Goal: Information Seeking & Learning: Learn about a topic

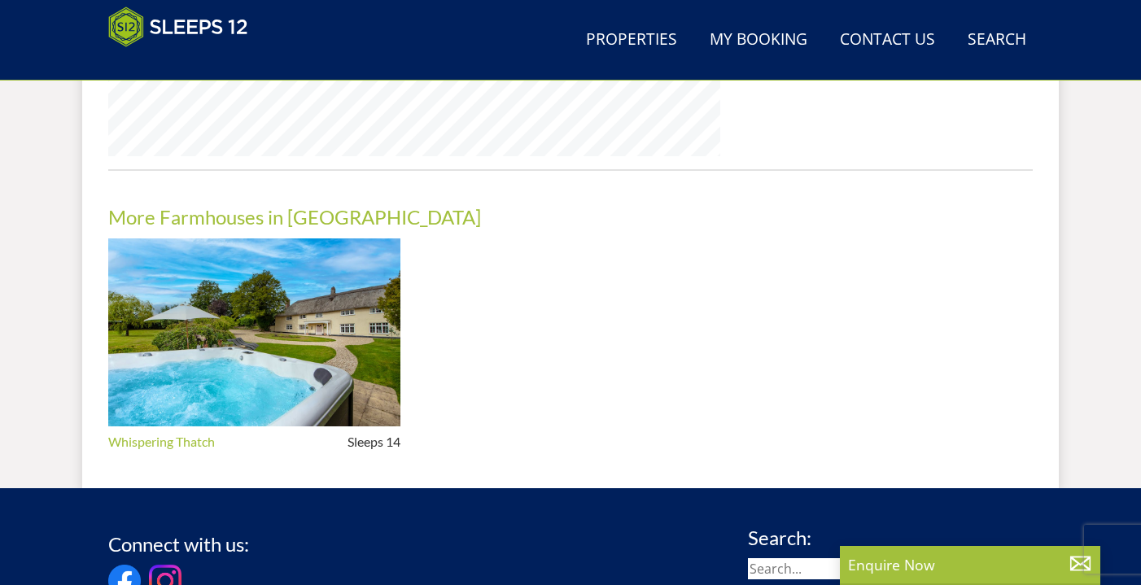
scroll to position [1438, 0]
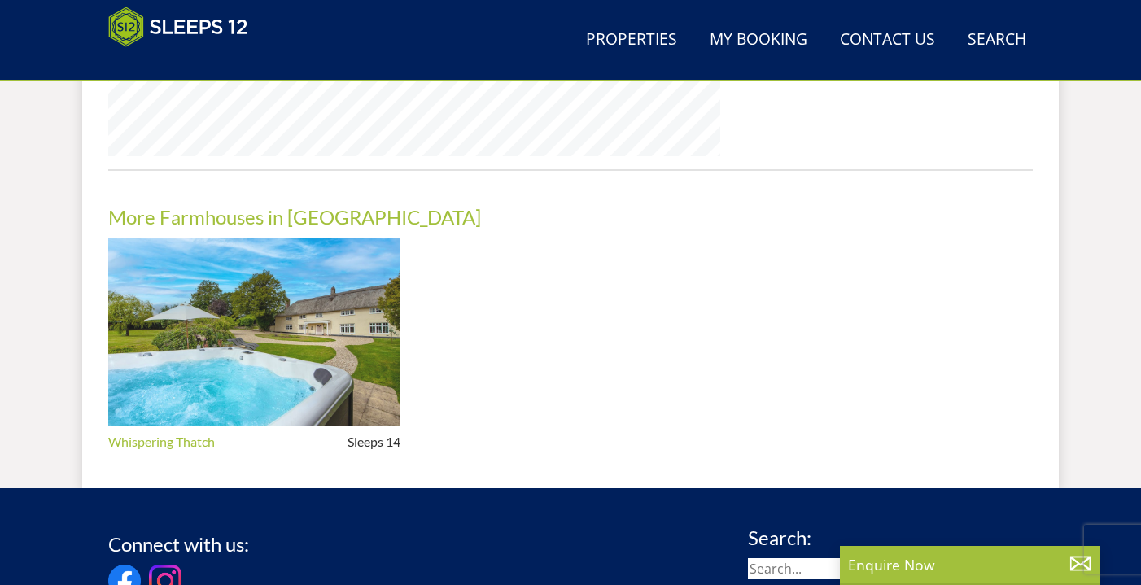
click at [269, 317] on img at bounding box center [254, 332] width 292 height 189
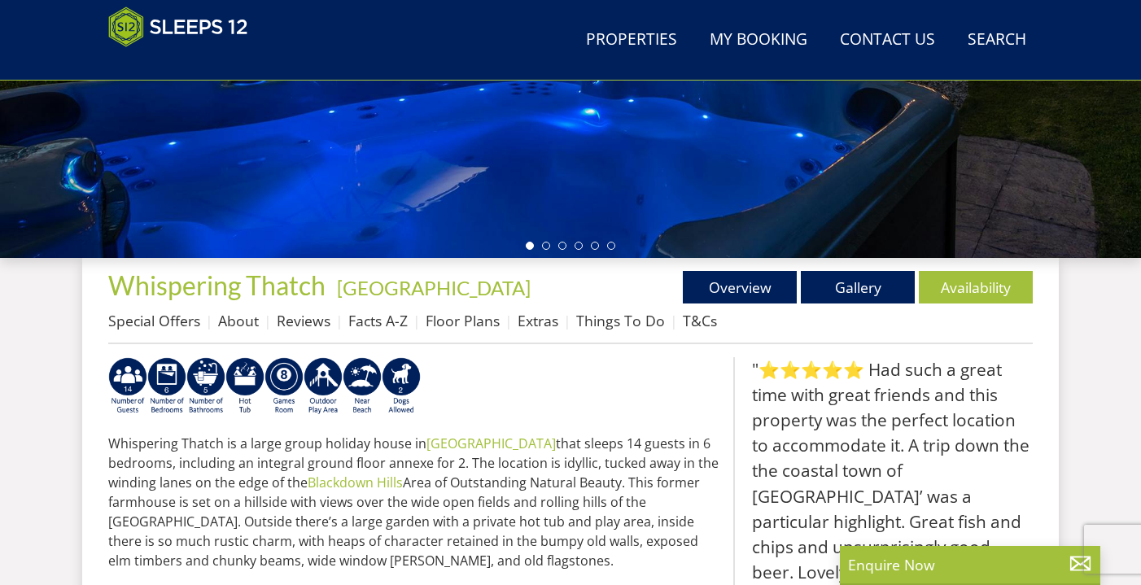
scroll to position [429, 0]
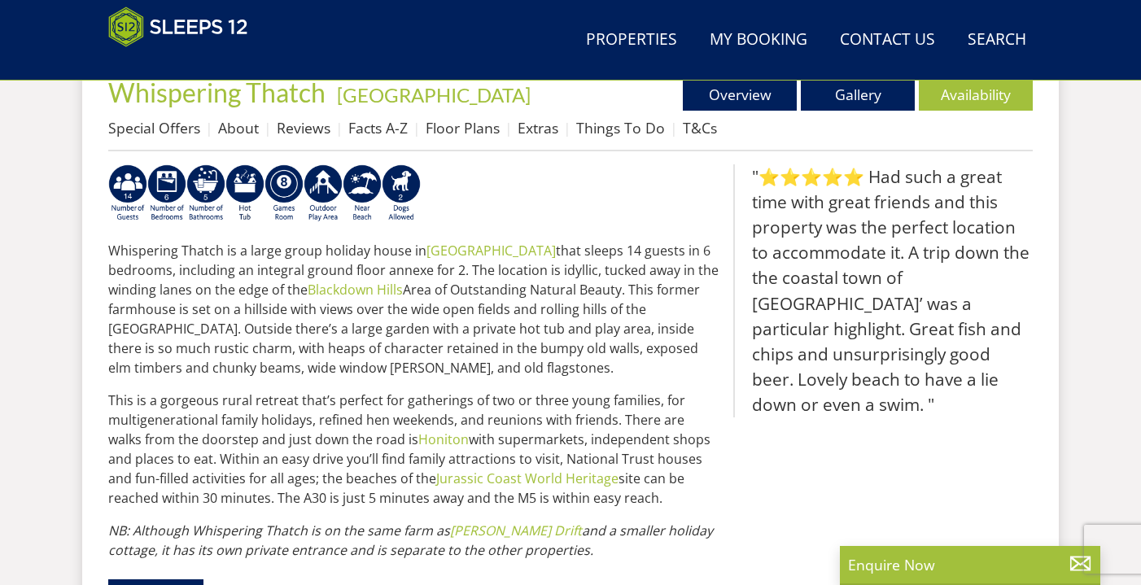
scroll to position [619, 0]
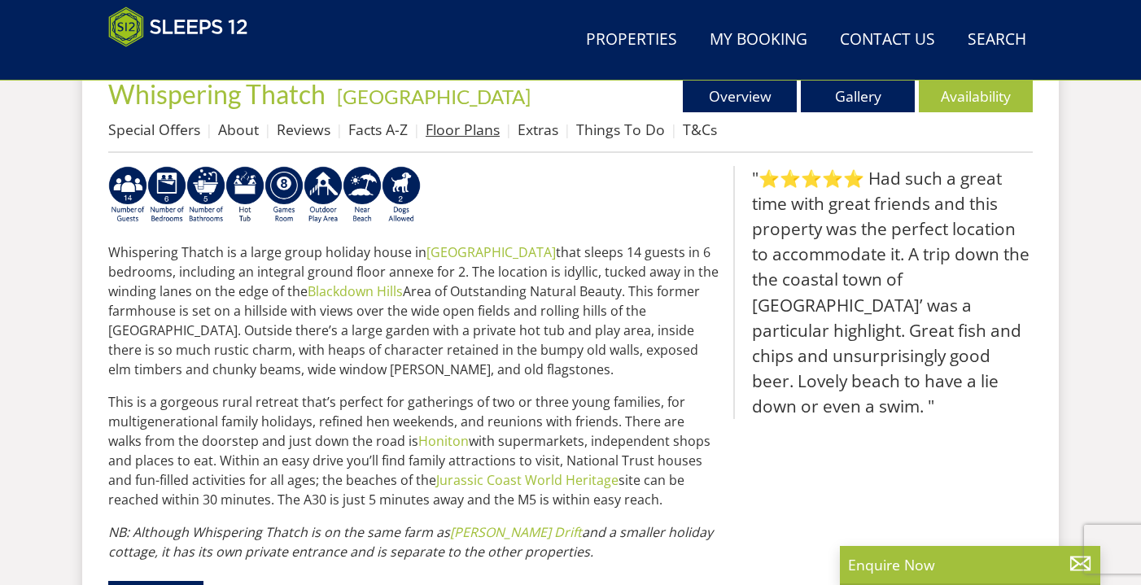
click at [477, 126] on link "Floor Plans" at bounding box center [462, 130] width 74 height 20
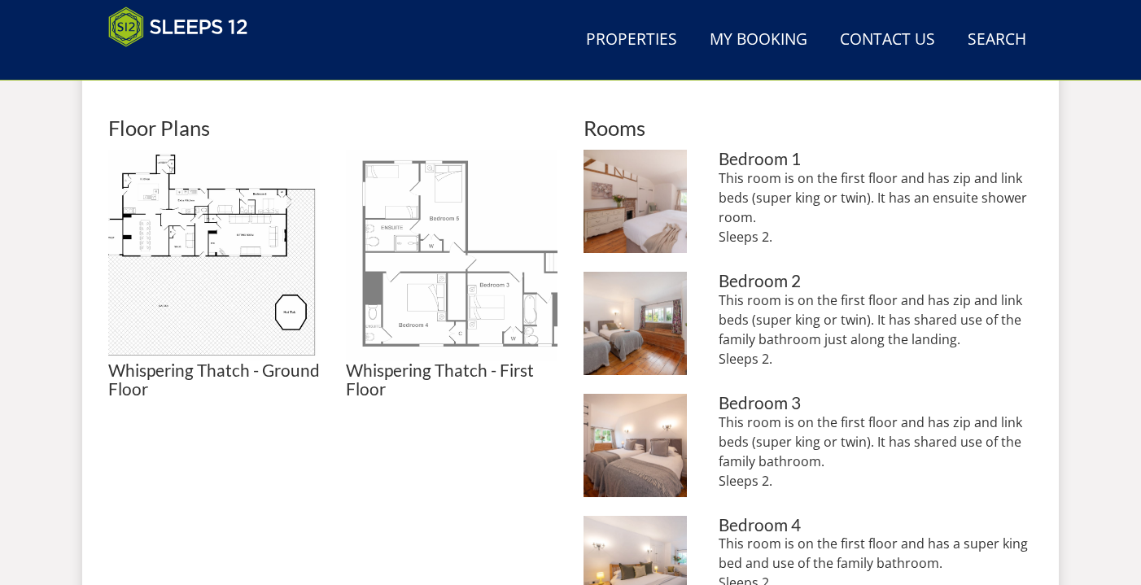
click at [464, 310] on img at bounding box center [452, 256] width 212 height 212
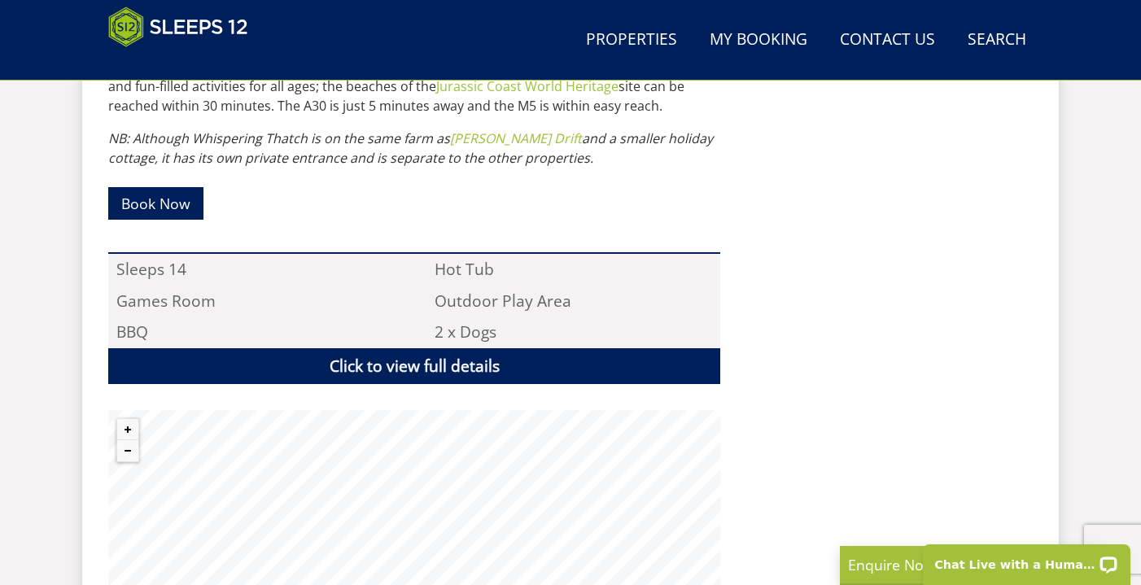
scroll to position [1011, 0]
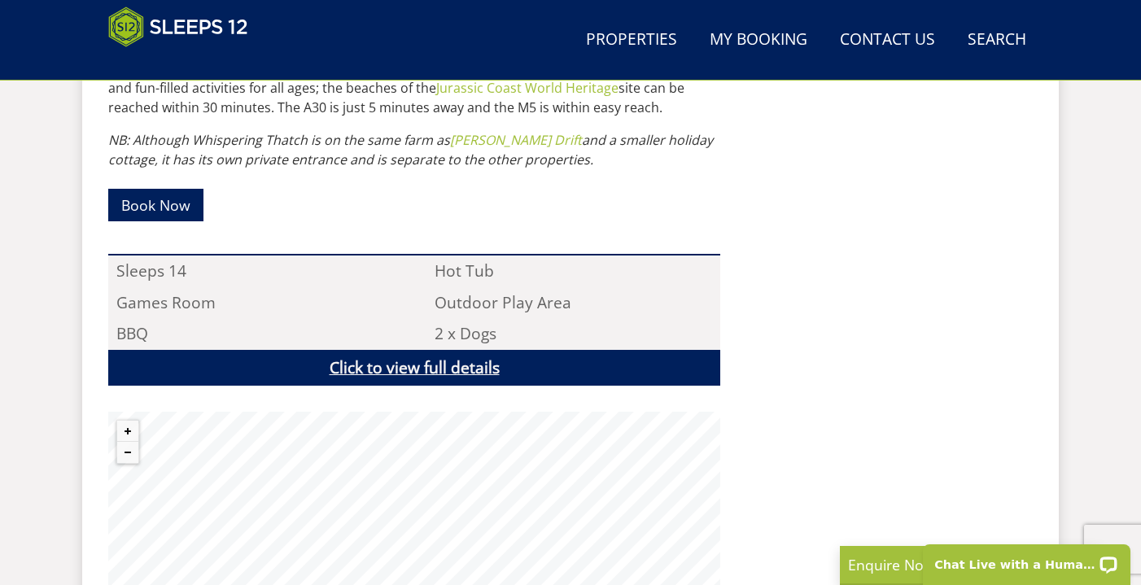
click at [453, 369] on link "Click to view full details" at bounding box center [414, 368] width 612 height 37
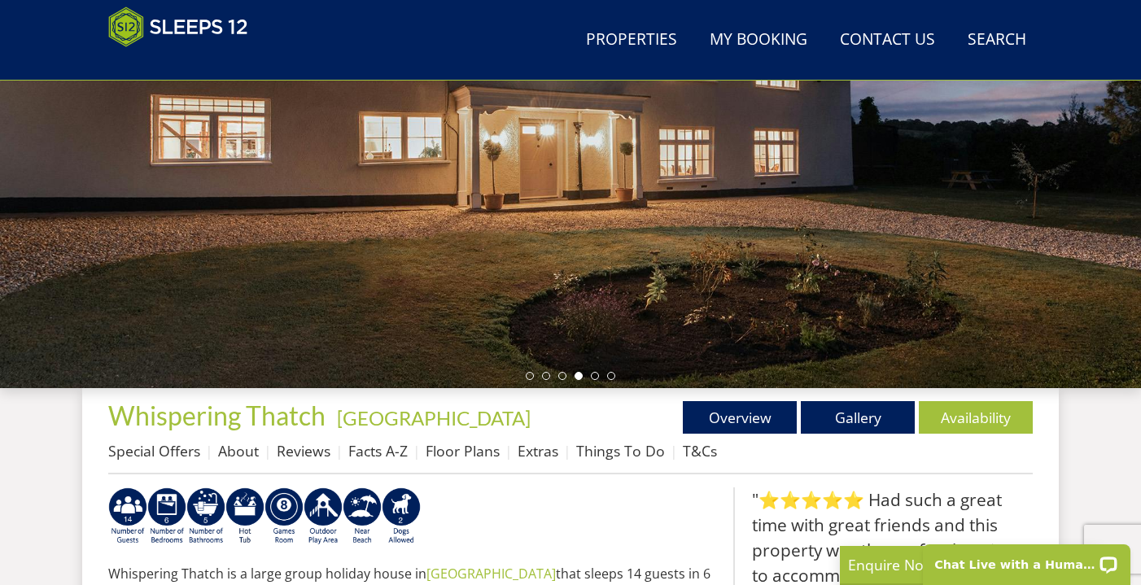
scroll to position [464, 0]
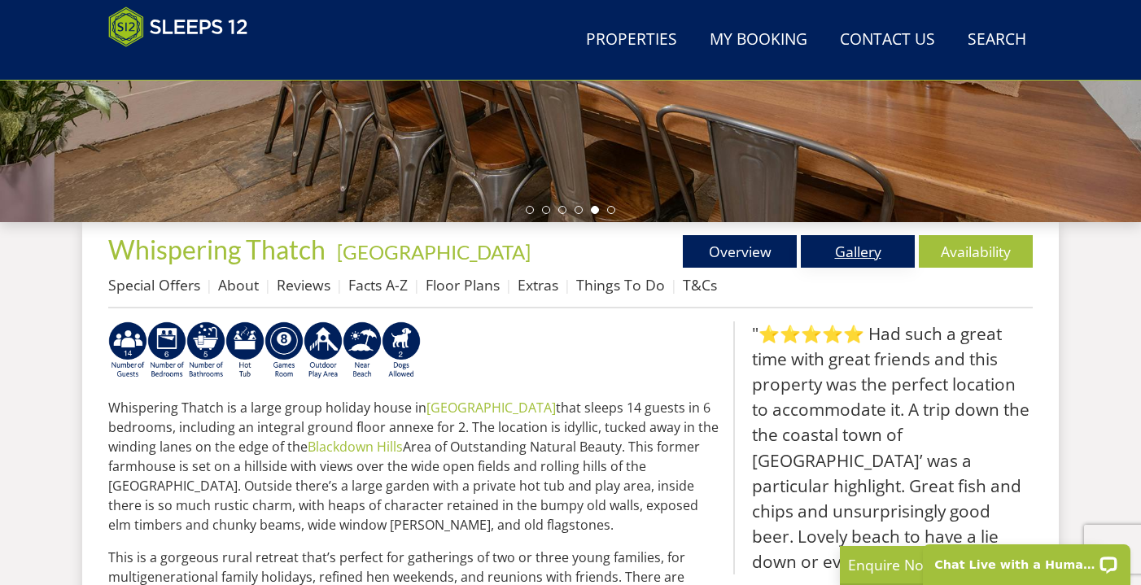
click at [840, 249] on link "Gallery" at bounding box center [858, 251] width 114 height 33
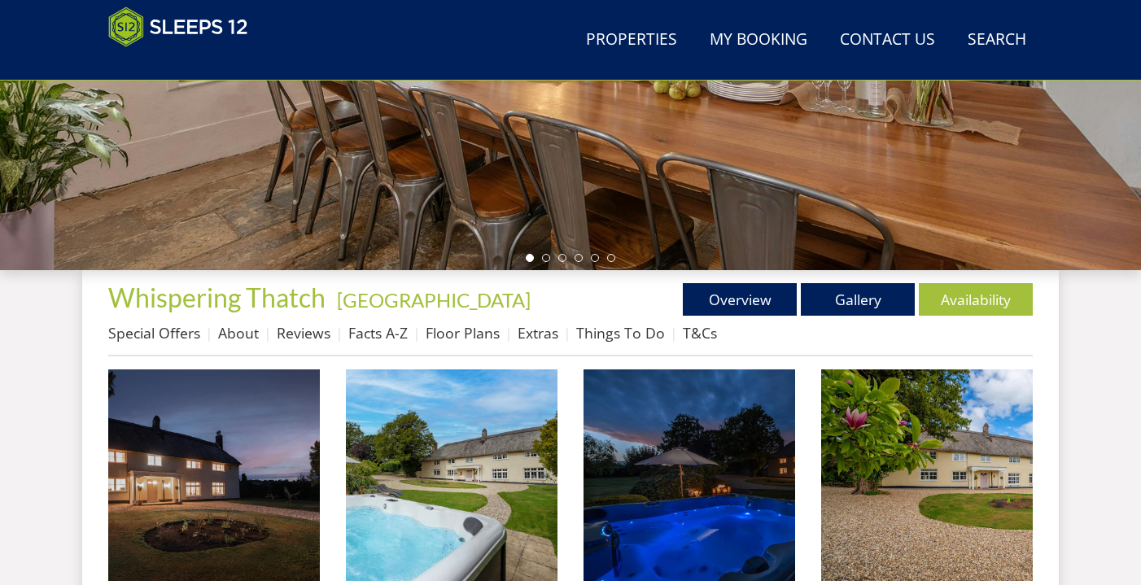
scroll to position [419, 0]
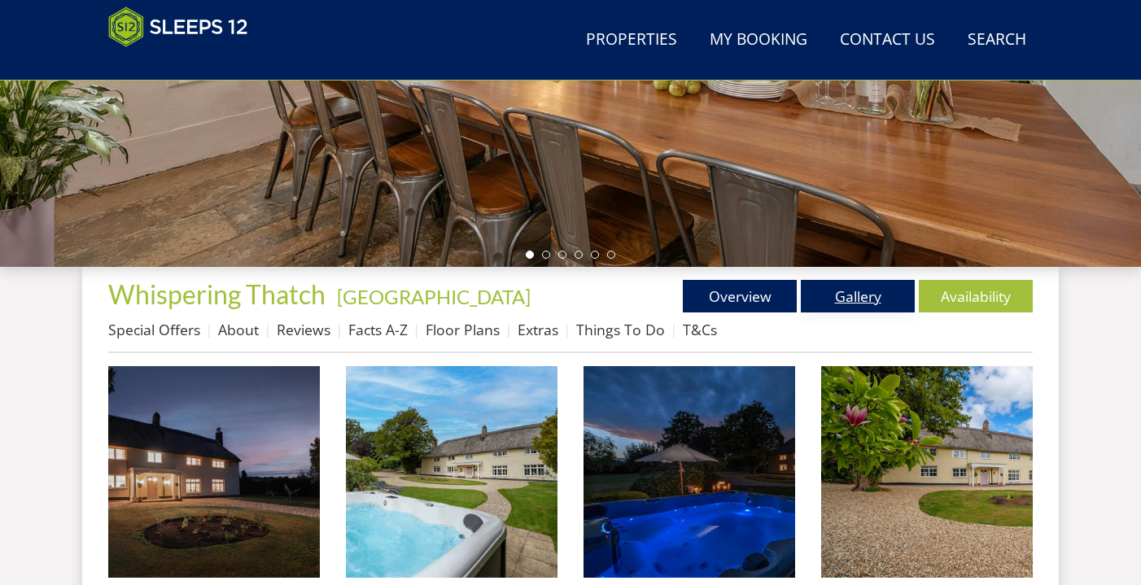
click at [845, 295] on link "Gallery" at bounding box center [858, 296] width 114 height 33
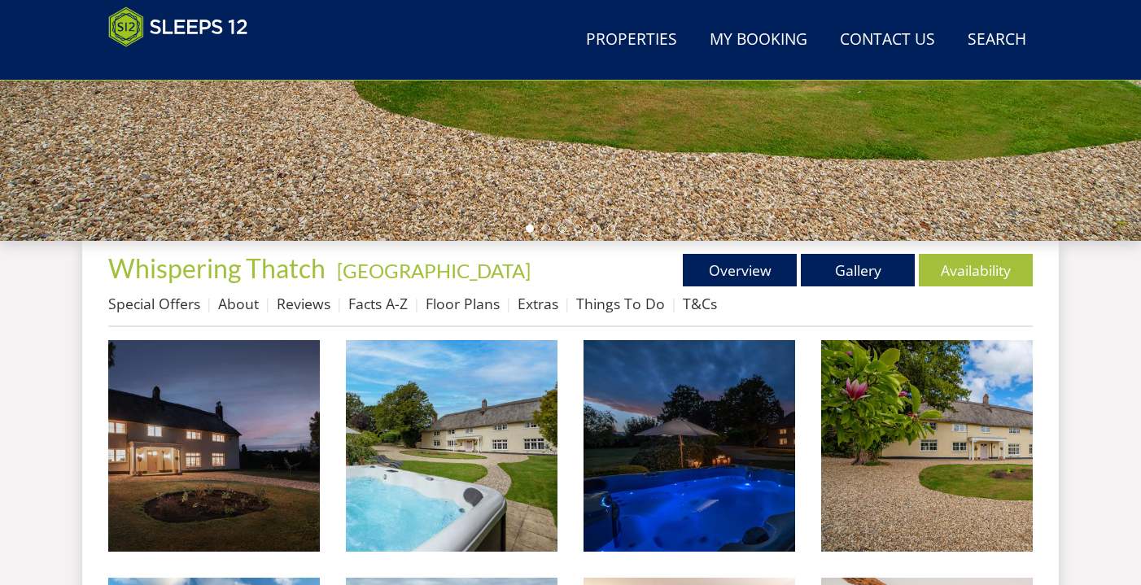
scroll to position [447, 0]
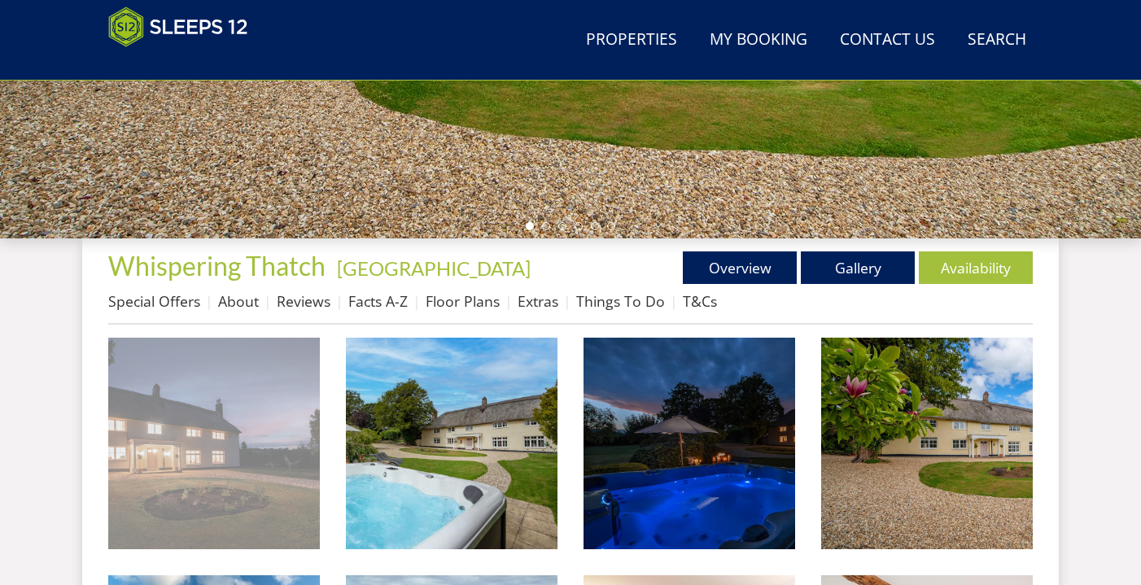
click at [272, 478] on img at bounding box center [214, 444] width 212 height 212
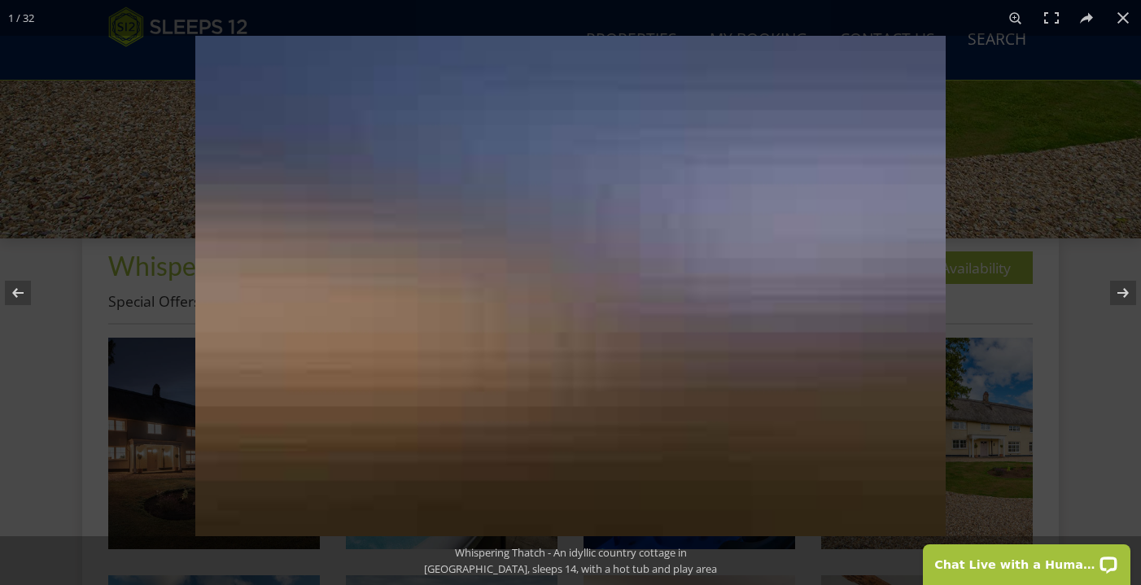
scroll to position [0, 0]
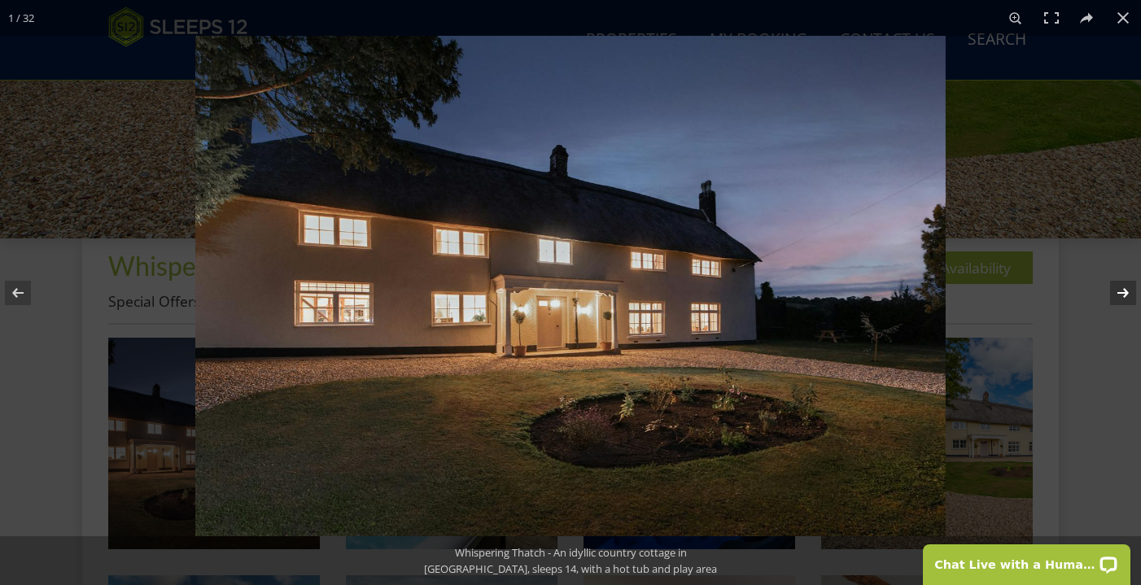
click at [1123, 288] on button at bounding box center [1112, 292] width 57 height 81
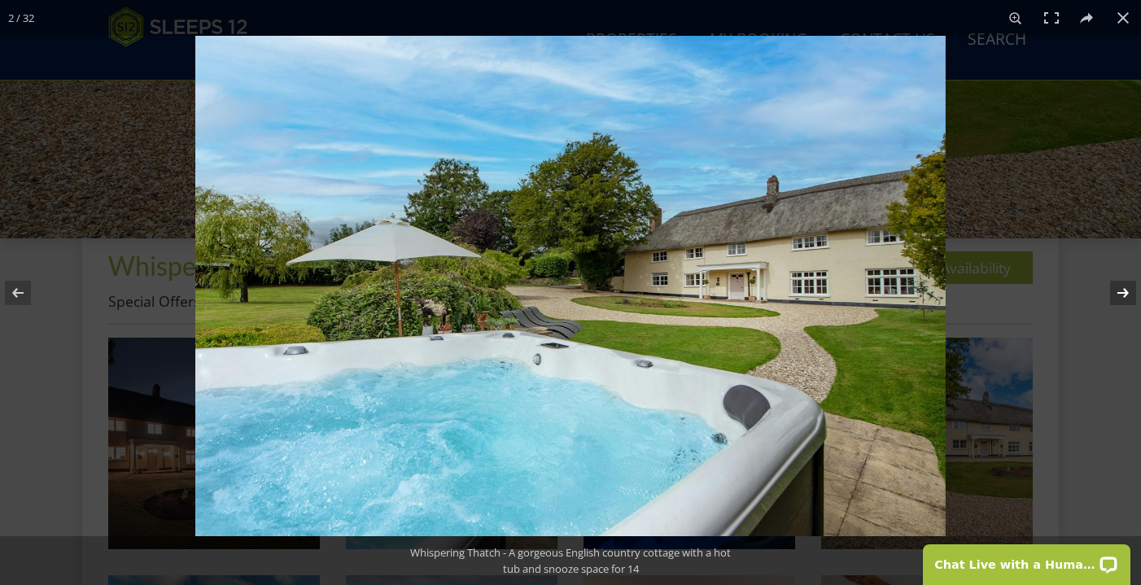
click at [1123, 288] on button at bounding box center [1112, 292] width 57 height 81
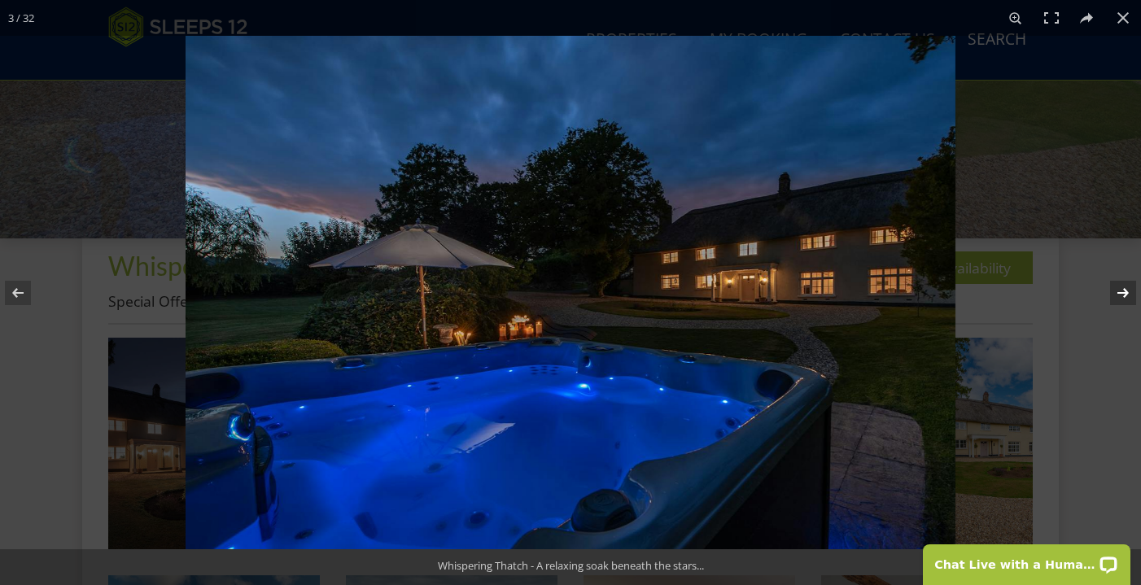
click at [1123, 288] on button at bounding box center [1112, 292] width 57 height 81
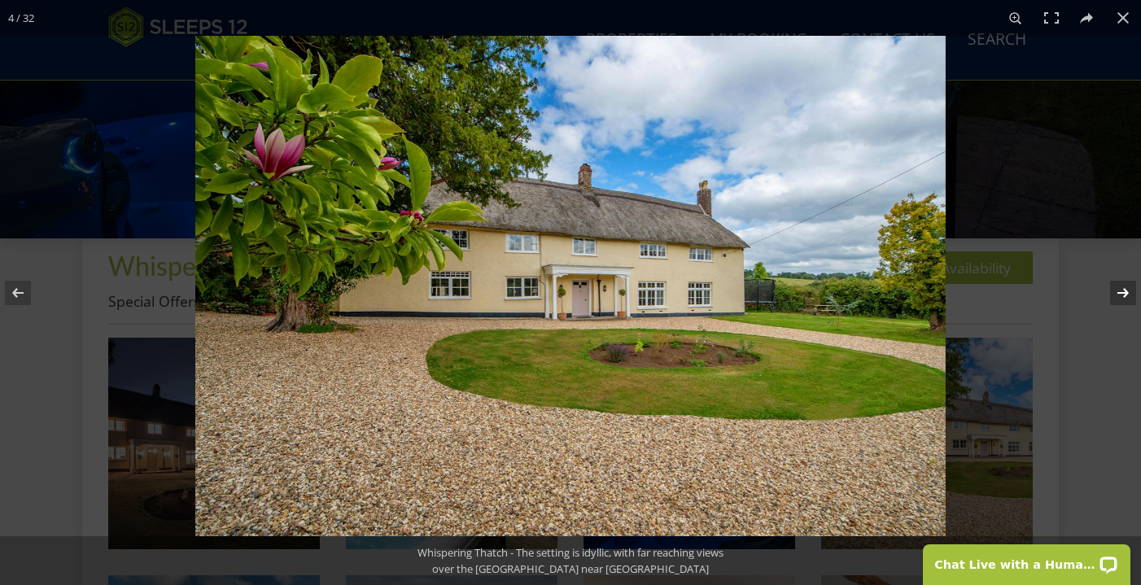
click at [1123, 288] on button at bounding box center [1112, 292] width 57 height 81
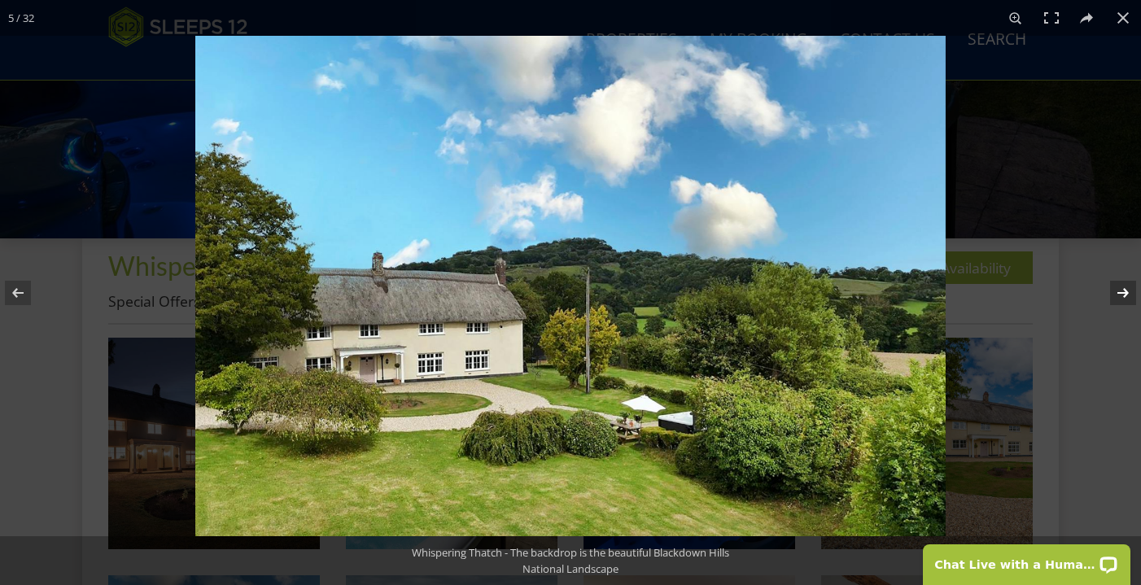
click at [1123, 288] on button at bounding box center [1112, 292] width 57 height 81
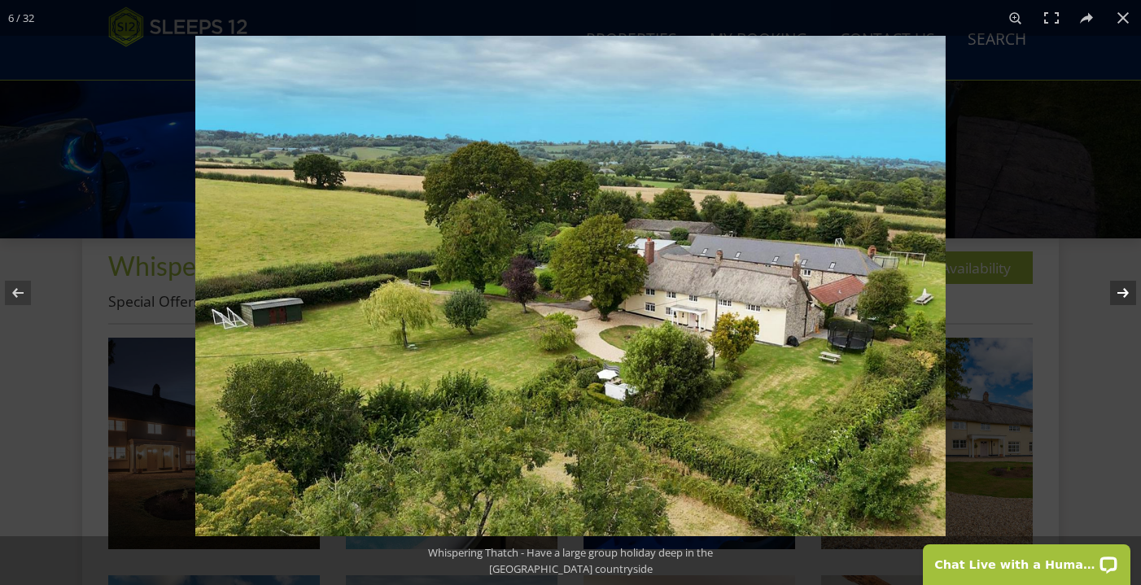
click at [1123, 288] on button at bounding box center [1112, 292] width 57 height 81
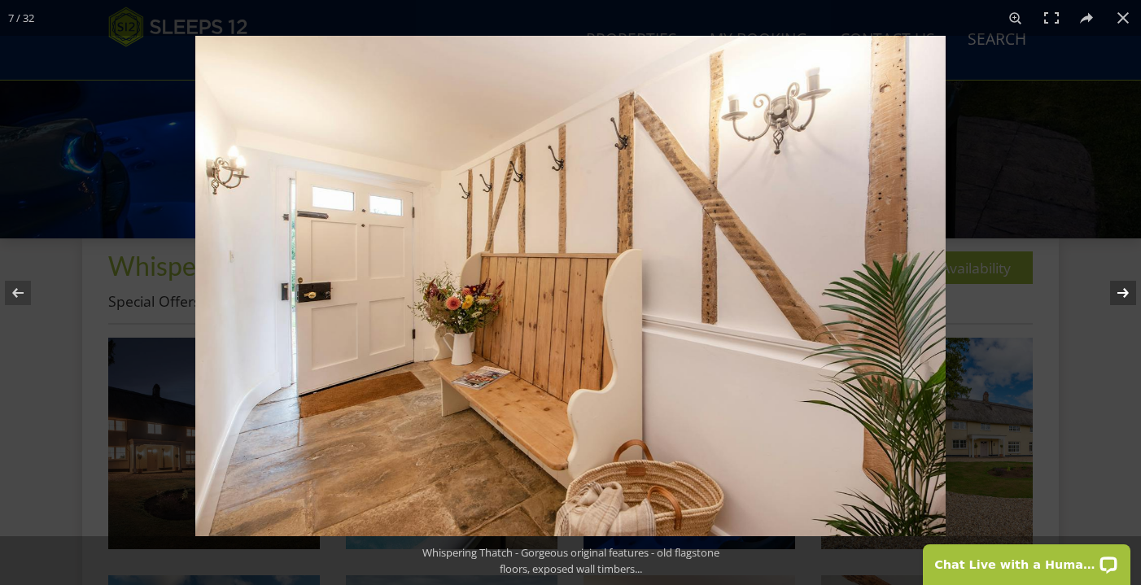
click at [1123, 288] on button at bounding box center [1112, 292] width 57 height 81
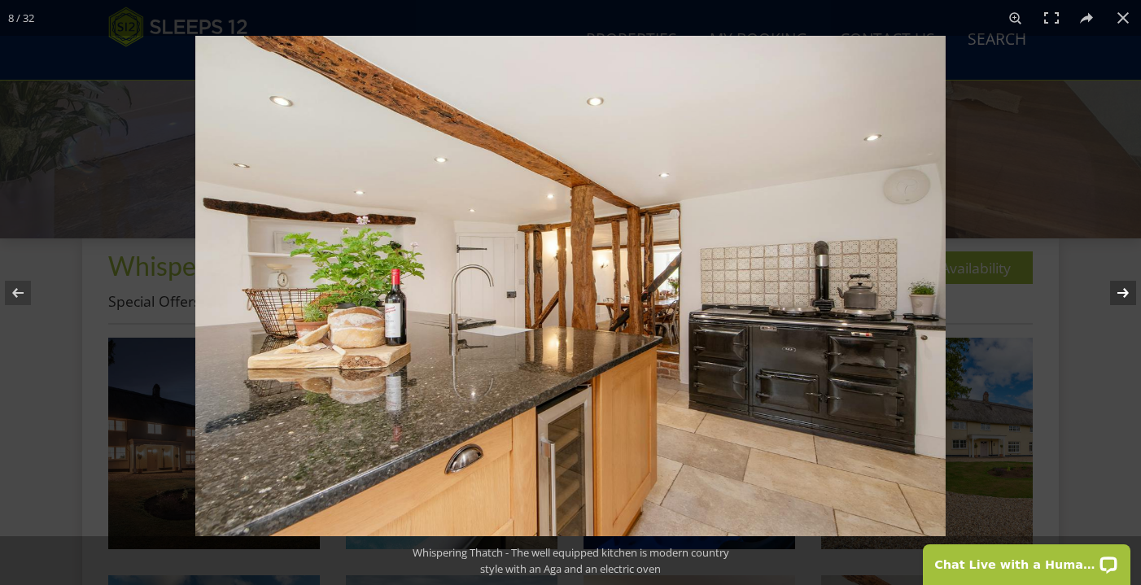
click at [1123, 288] on button at bounding box center [1112, 292] width 57 height 81
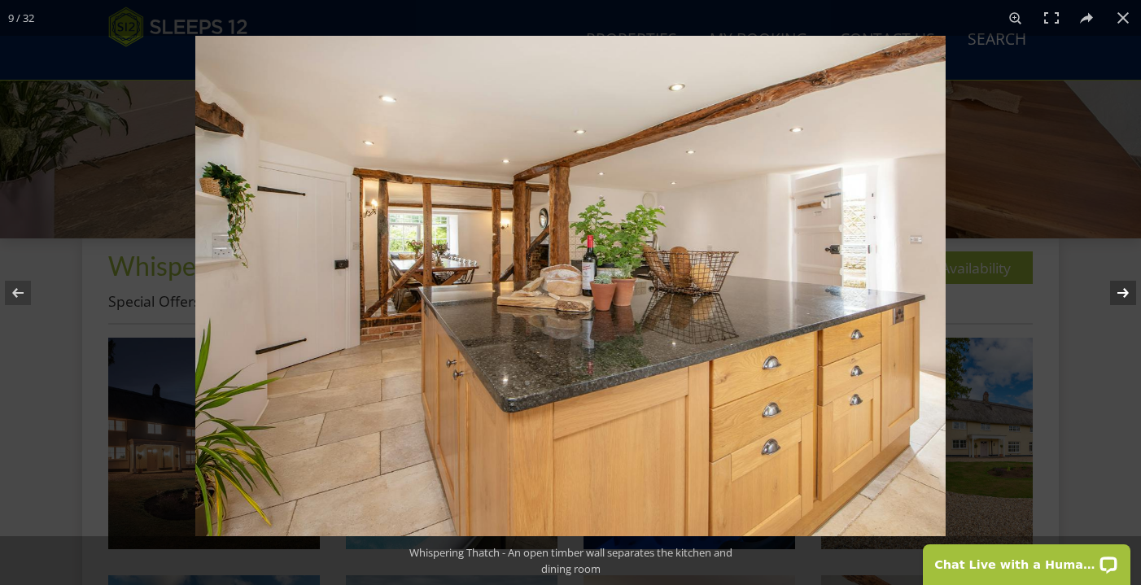
click at [1123, 288] on button at bounding box center [1112, 292] width 57 height 81
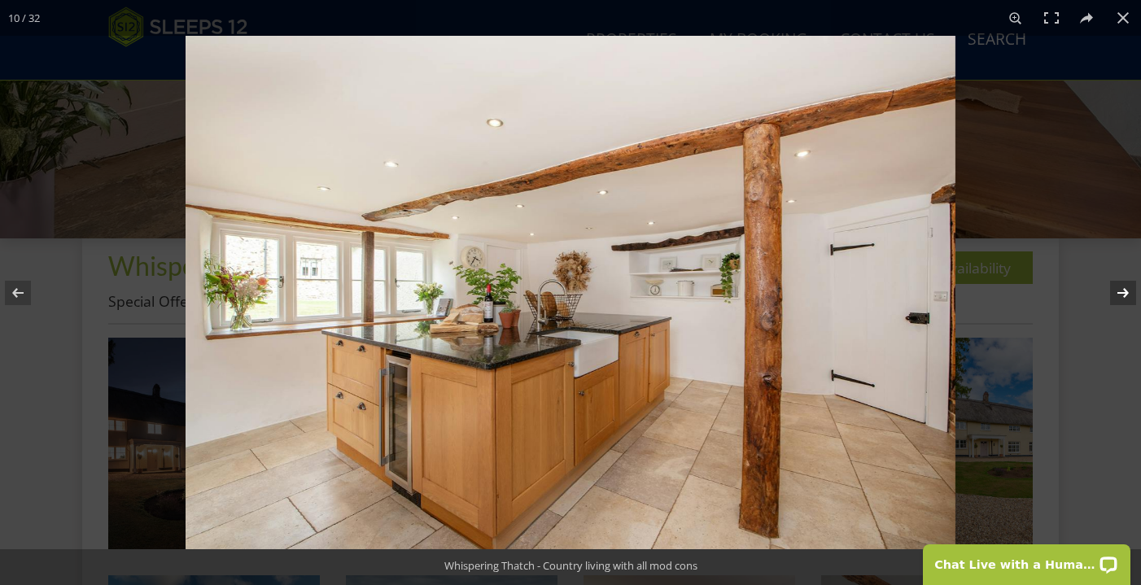
click at [1123, 288] on button at bounding box center [1112, 292] width 57 height 81
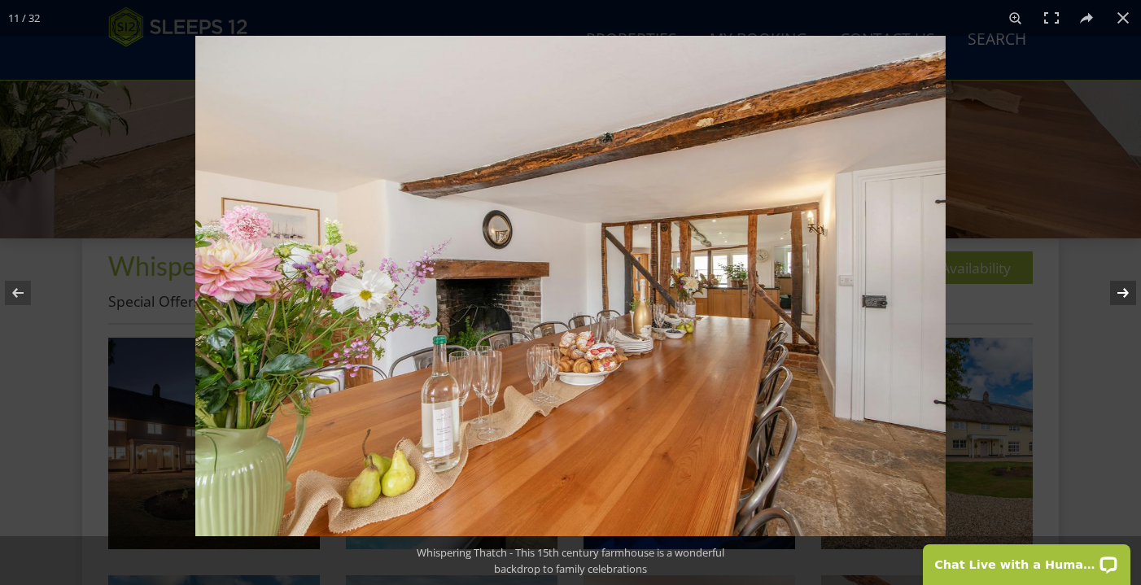
click at [1123, 288] on button at bounding box center [1112, 292] width 57 height 81
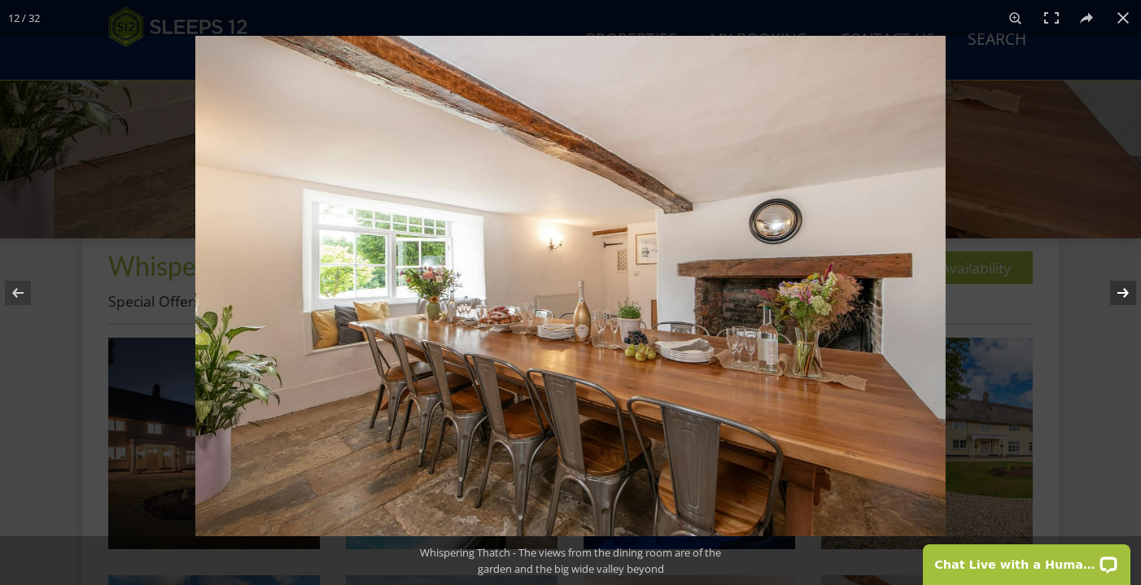
click at [1123, 288] on button at bounding box center [1112, 292] width 57 height 81
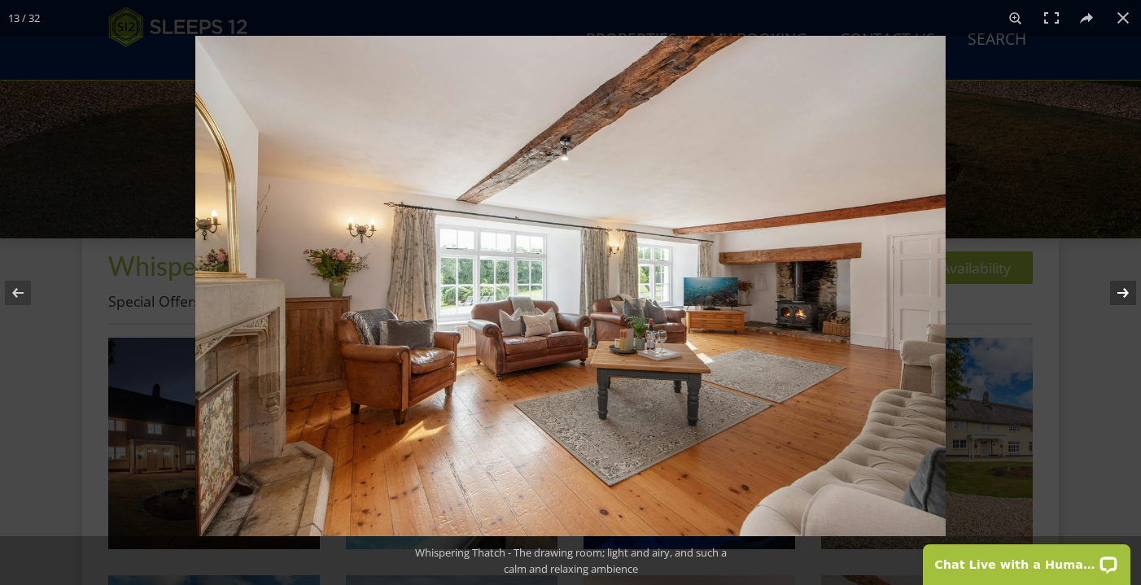
click at [1123, 288] on button at bounding box center [1112, 292] width 57 height 81
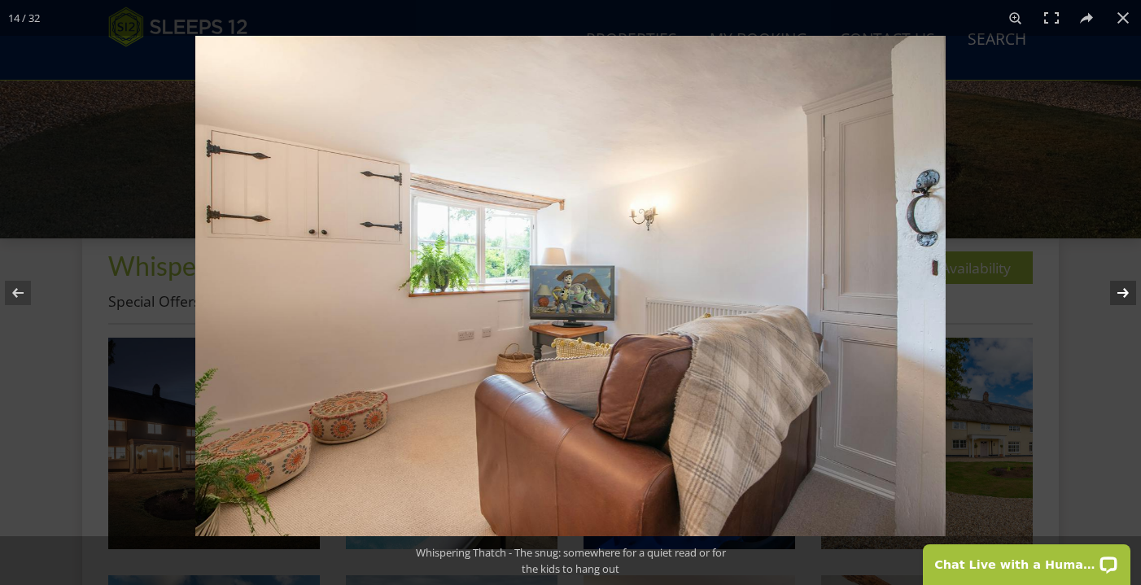
click at [1123, 289] on button at bounding box center [1112, 292] width 57 height 81
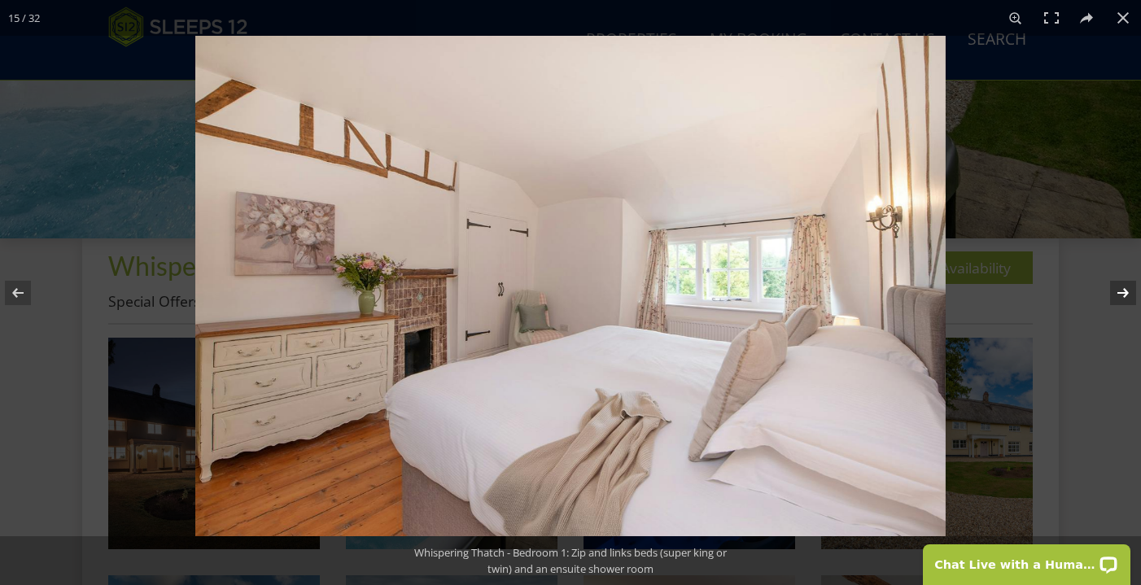
click at [1123, 289] on button at bounding box center [1112, 292] width 57 height 81
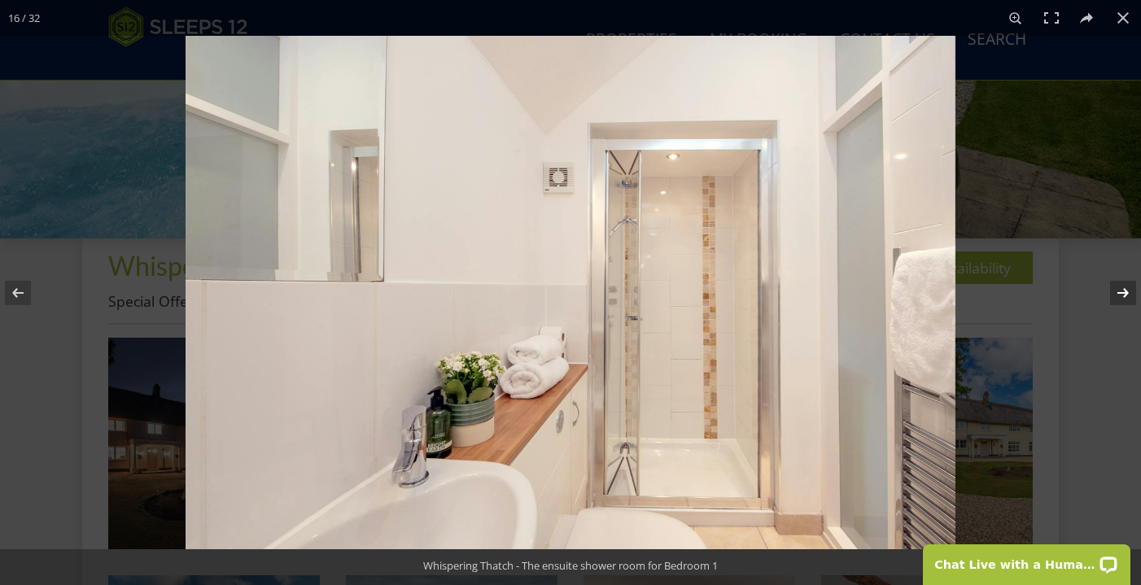
click at [1123, 289] on button at bounding box center [1112, 292] width 57 height 81
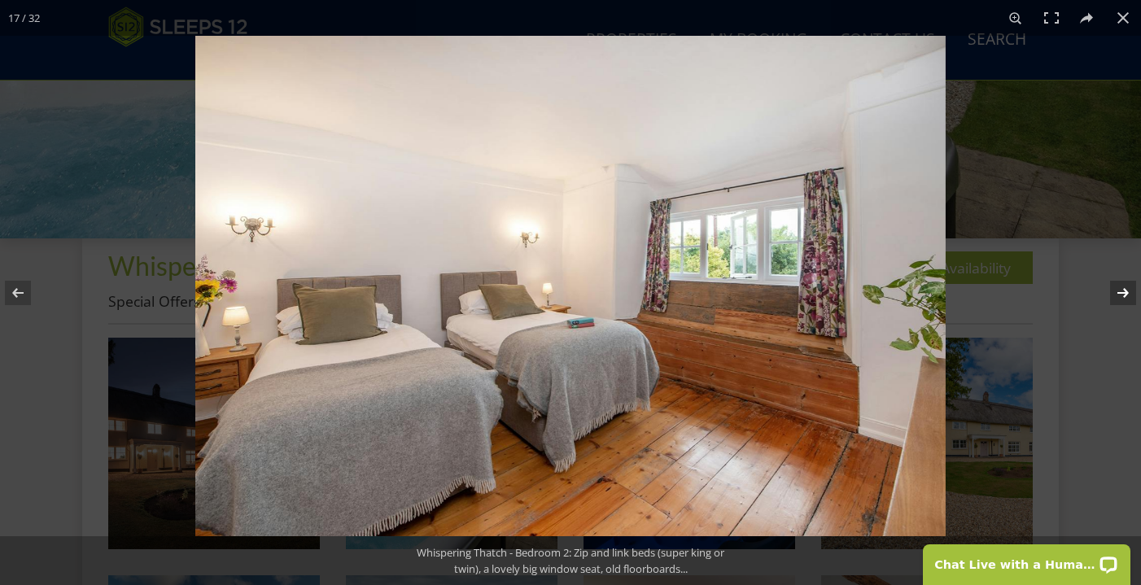
click at [1124, 289] on button at bounding box center [1112, 292] width 57 height 81
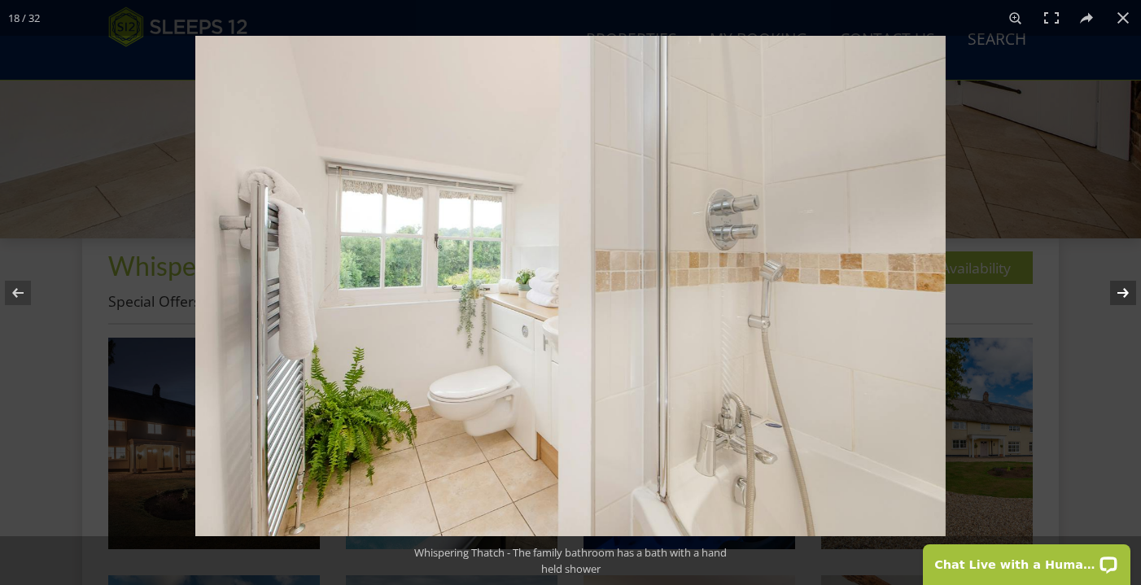
click at [1124, 289] on button at bounding box center [1112, 292] width 57 height 81
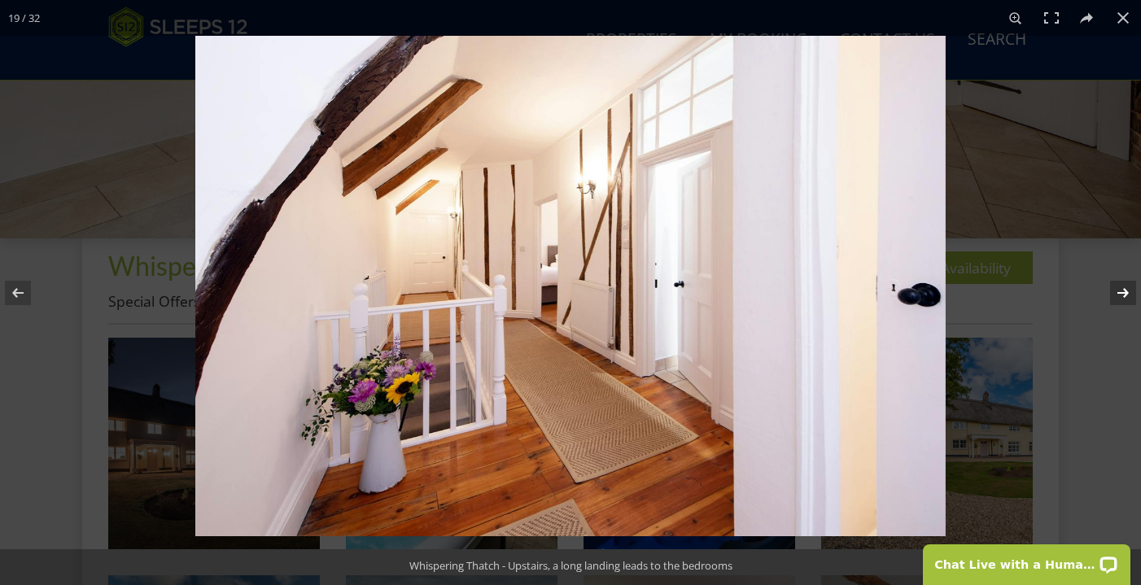
click at [1124, 289] on button at bounding box center [1112, 292] width 57 height 81
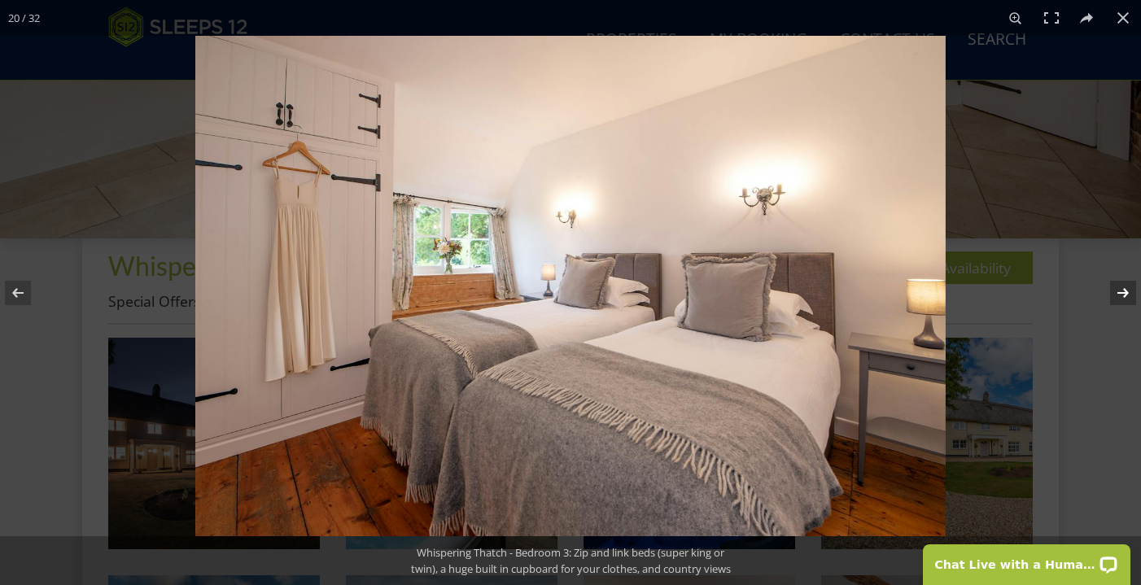
click at [1124, 289] on button at bounding box center [1112, 292] width 57 height 81
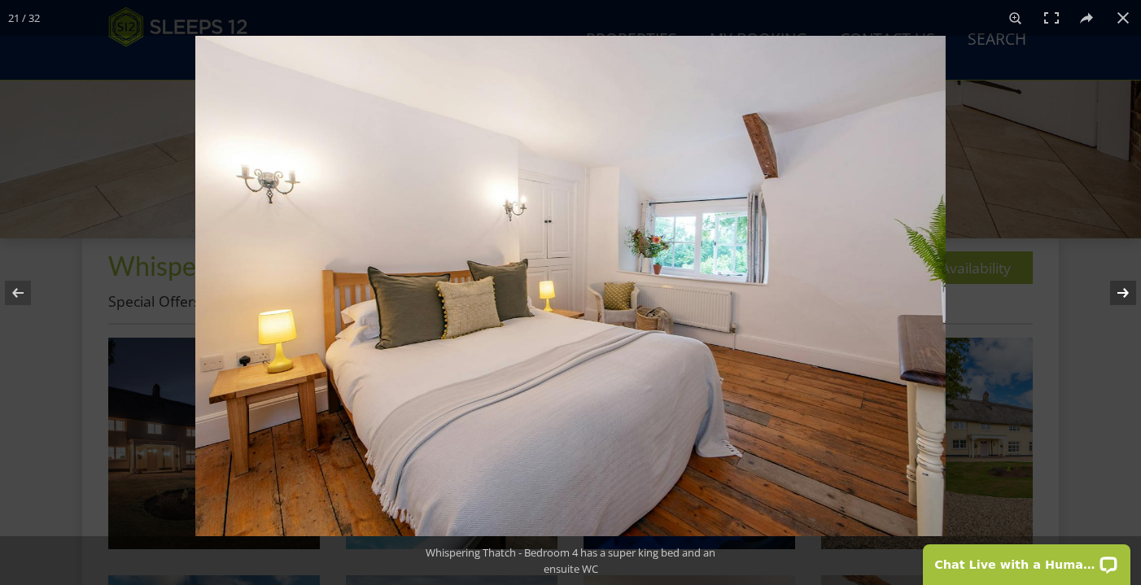
click at [1124, 289] on button at bounding box center [1112, 292] width 57 height 81
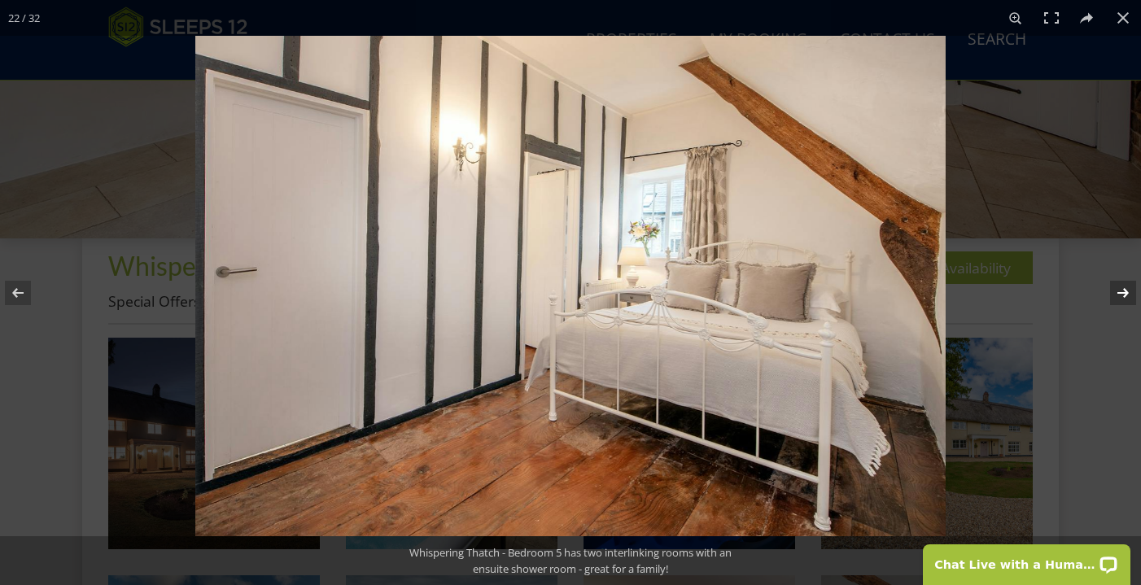
click at [1124, 289] on button at bounding box center [1112, 292] width 57 height 81
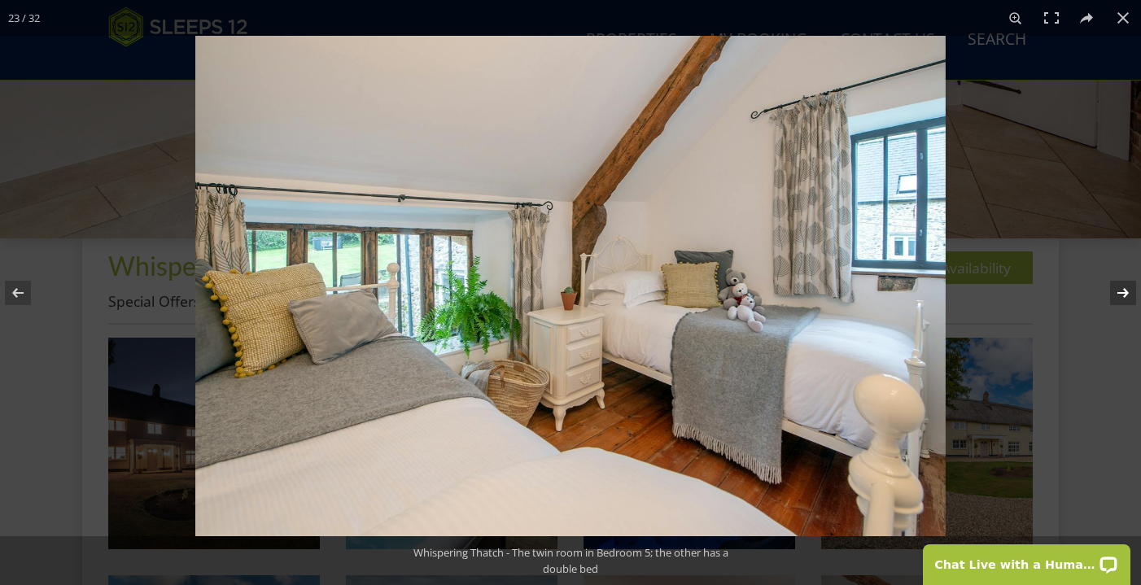
click at [1124, 289] on button at bounding box center [1112, 292] width 57 height 81
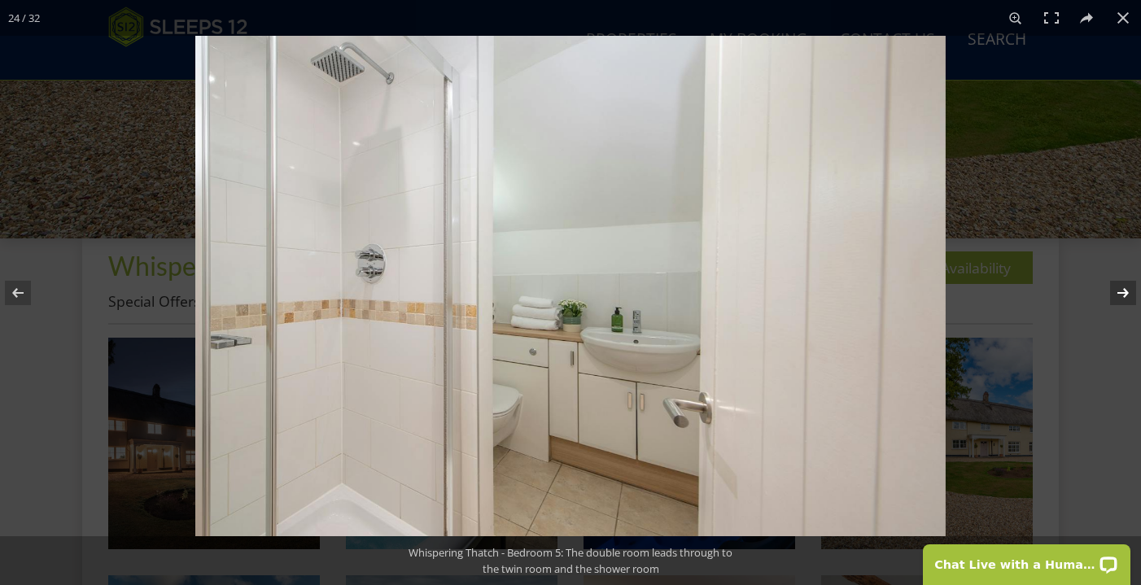
click at [1124, 289] on button at bounding box center [1112, 292] width 57 height 81
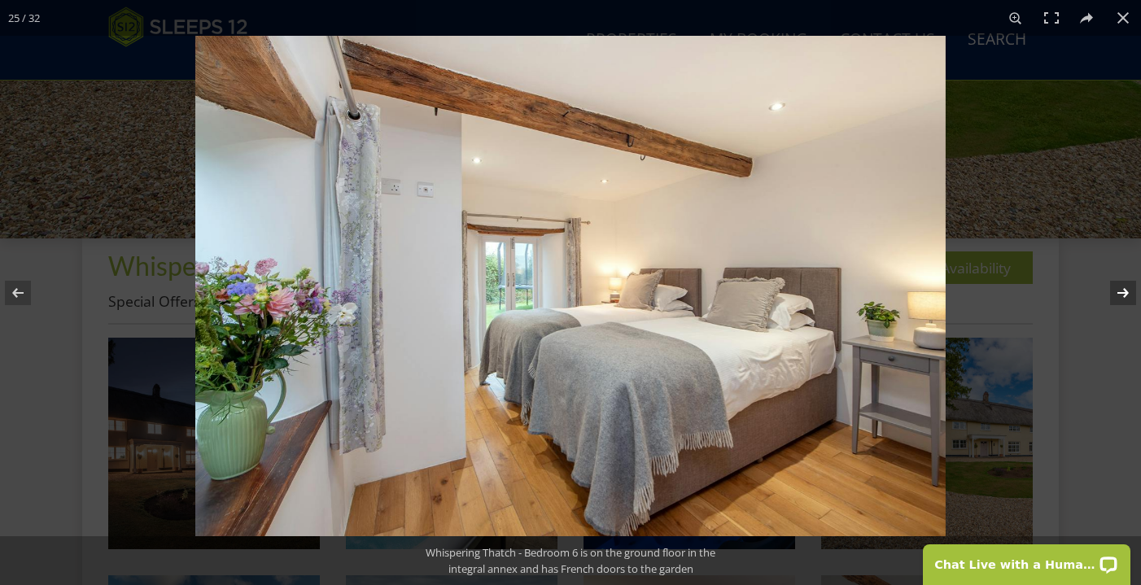
click at [1124, 289] on button at bounding box center [1112, 292] width 57 height 81
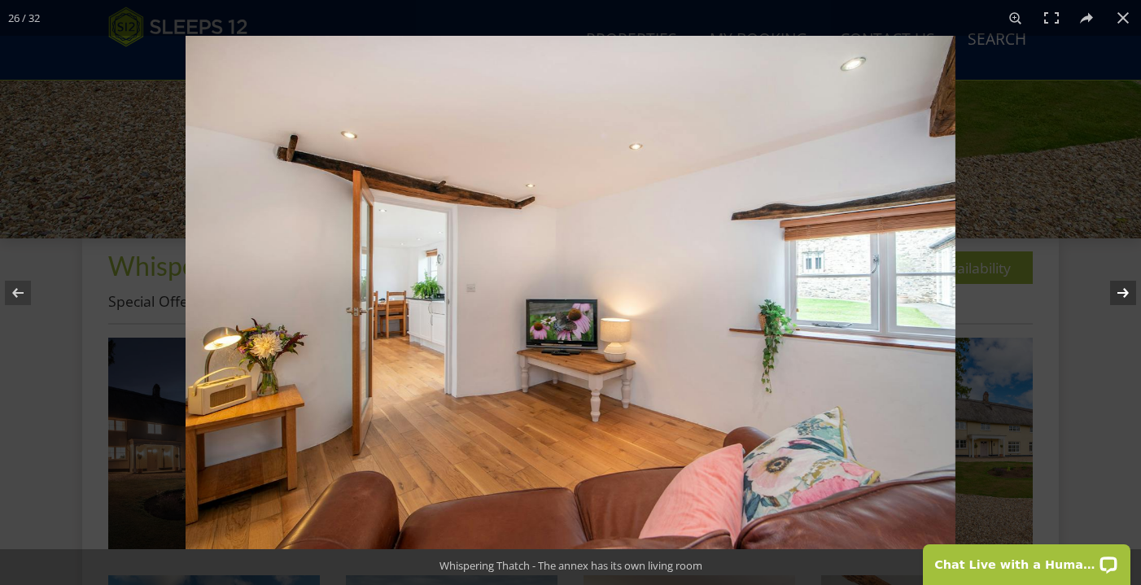
click at [1124, 289] on button at bounding box center [1112, 292] width 57 height 81
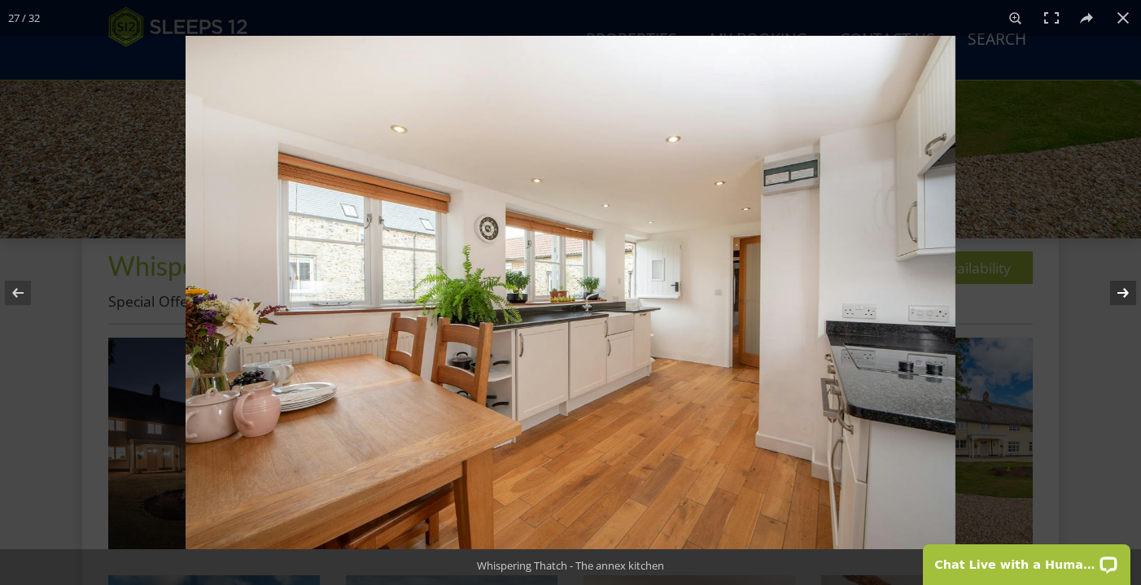
click at [1124, 289] on button at bounding box center [1112, 292] width 57 height 81
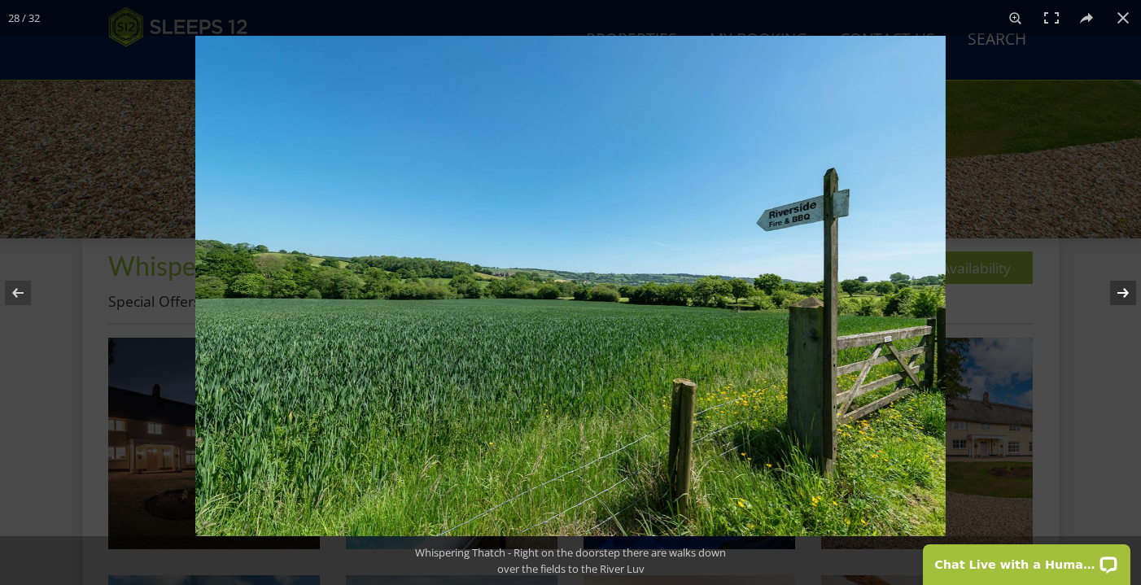
click at [1124, 289] on button at bounding box center [1112, 292] width 57 height 81
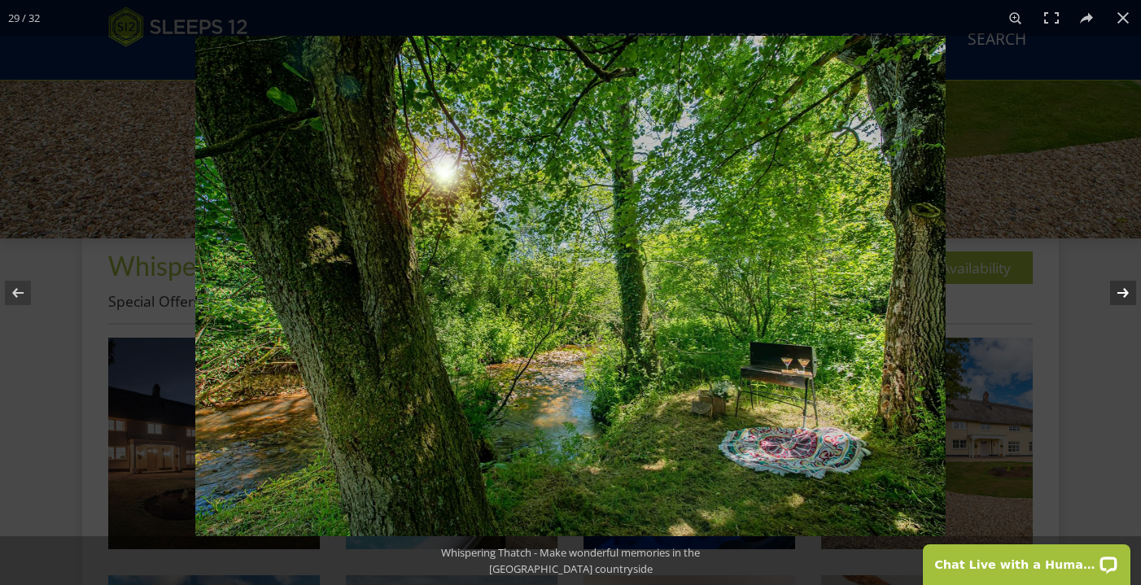
click at [1124, 289] on button at bounding box center [1112, 292] width 57 height 81
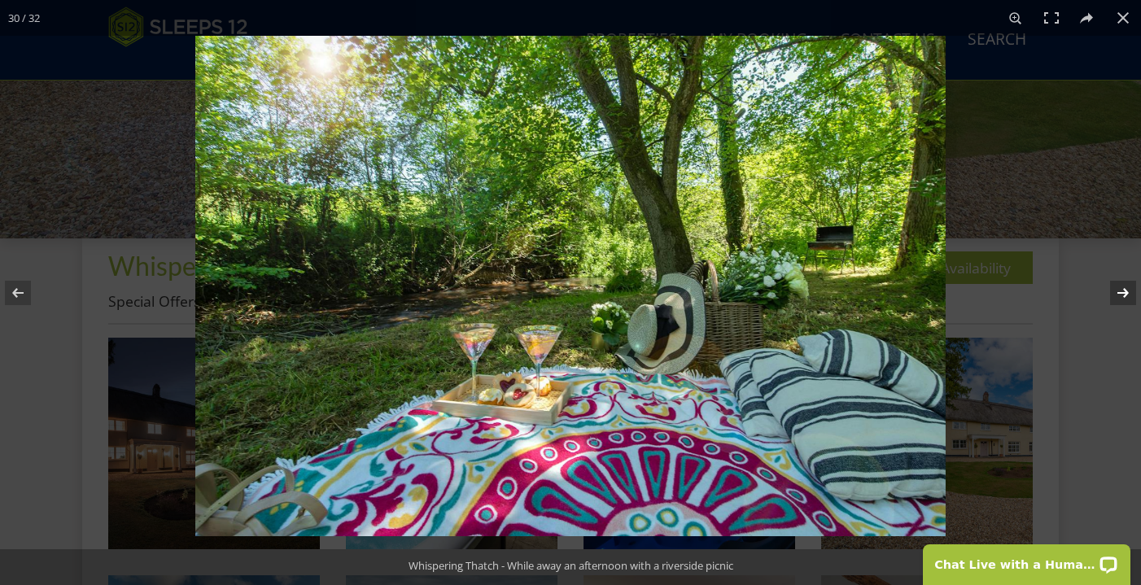
click at [1124, 289] on button at bounding box center [1112, 292] width 57 height 81
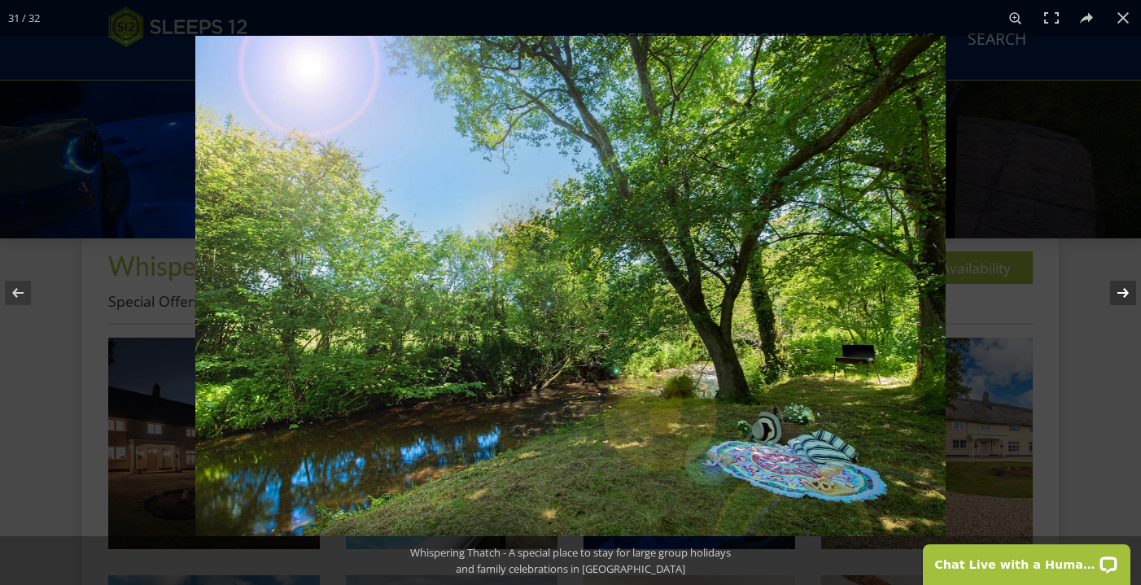
click at [1124, 289] on button at bounding box center [1112, 292] width 57 height 81
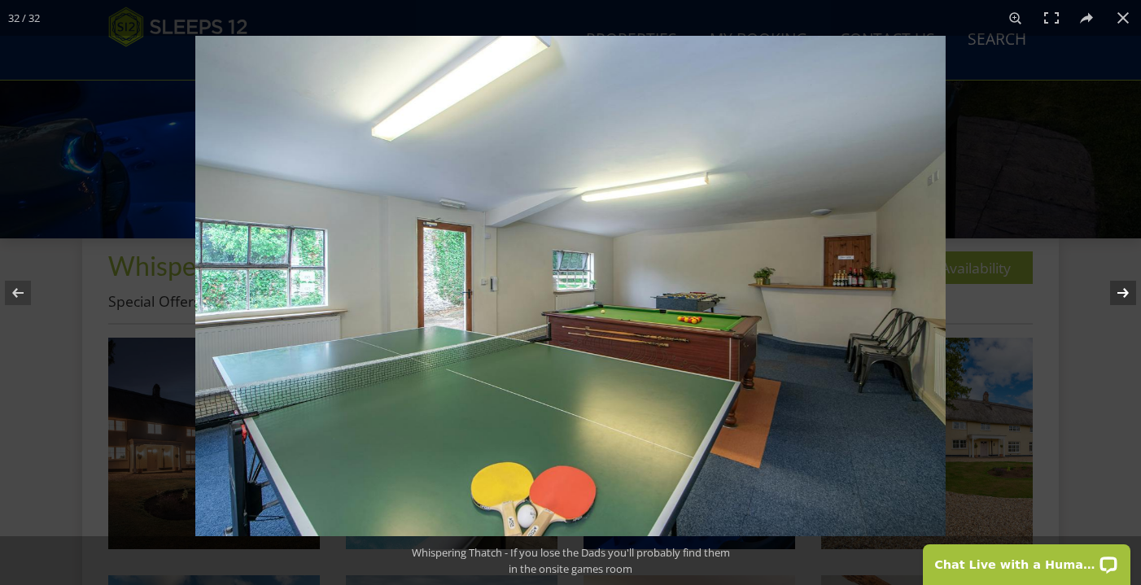
click at [1124, 289] on button at bounding box center [1112, 292] width 57 height 81
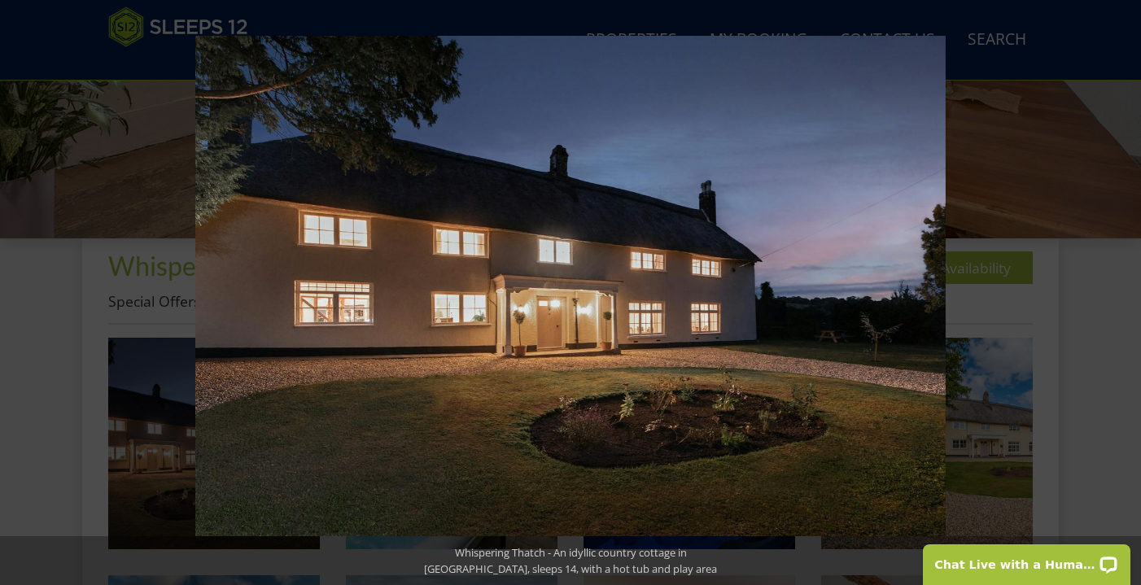
click at [1124, 289] on button at bounding box center [1112, 292] width 57 height 81
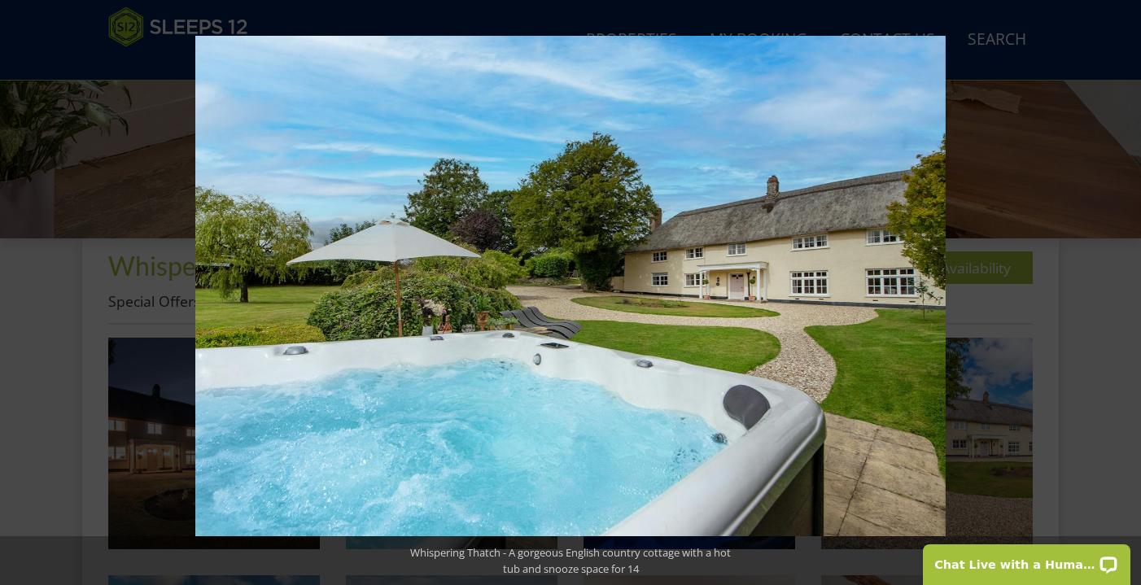
click at [1124, 289] on button at bounding box center [1112, 292] width 57 height 81
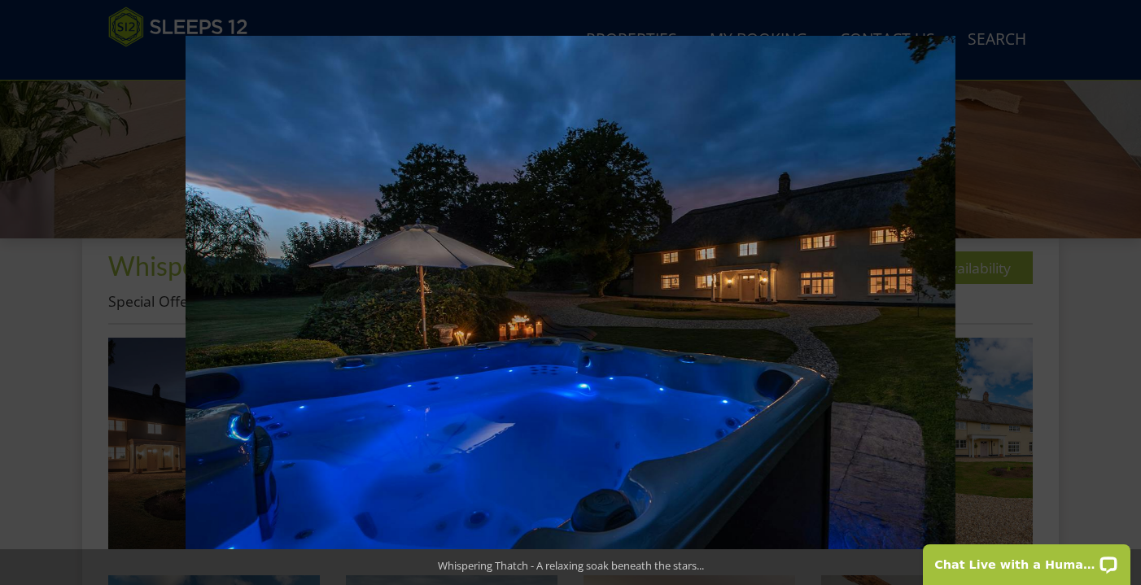
click at [1124, 289] on button at bounding box center [1112, 292] width 57 height 81
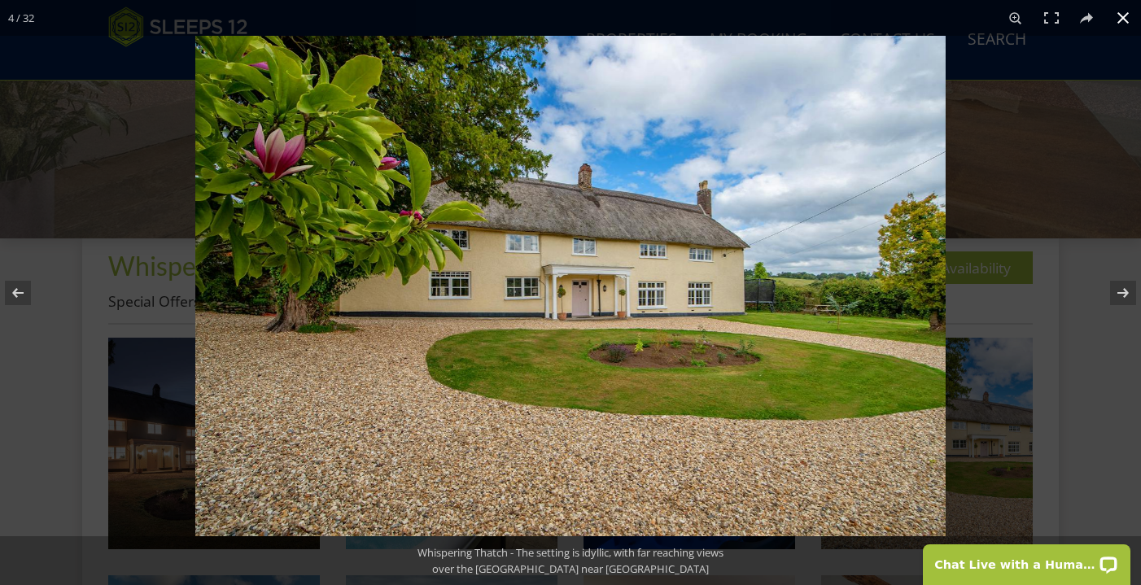
click at [1121, 19] on button at bounding box center [1123, 18] width 36 height 36
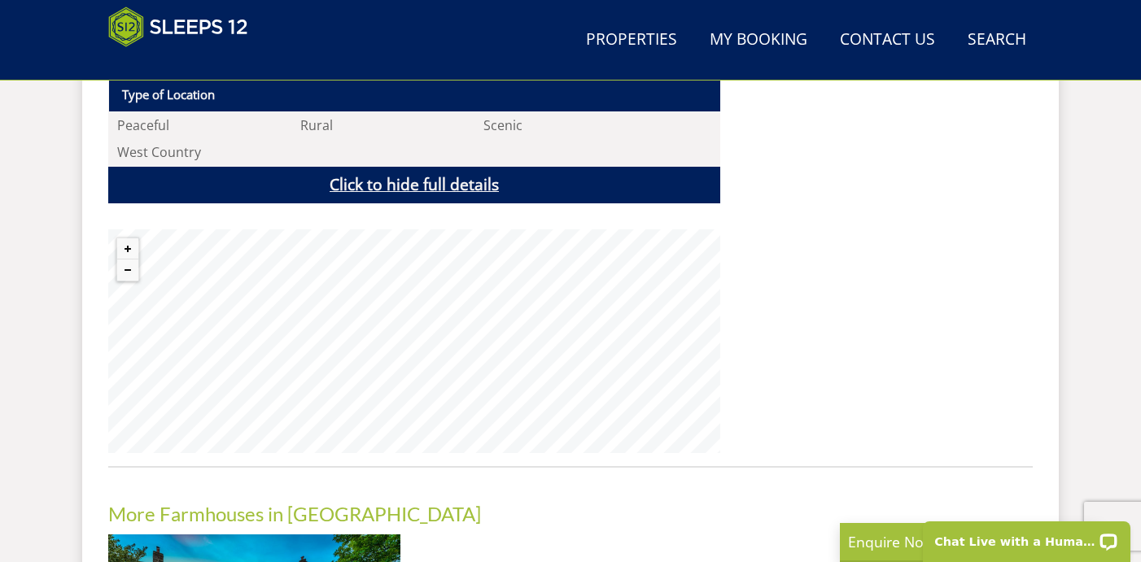
scroll to position [2415, 0]
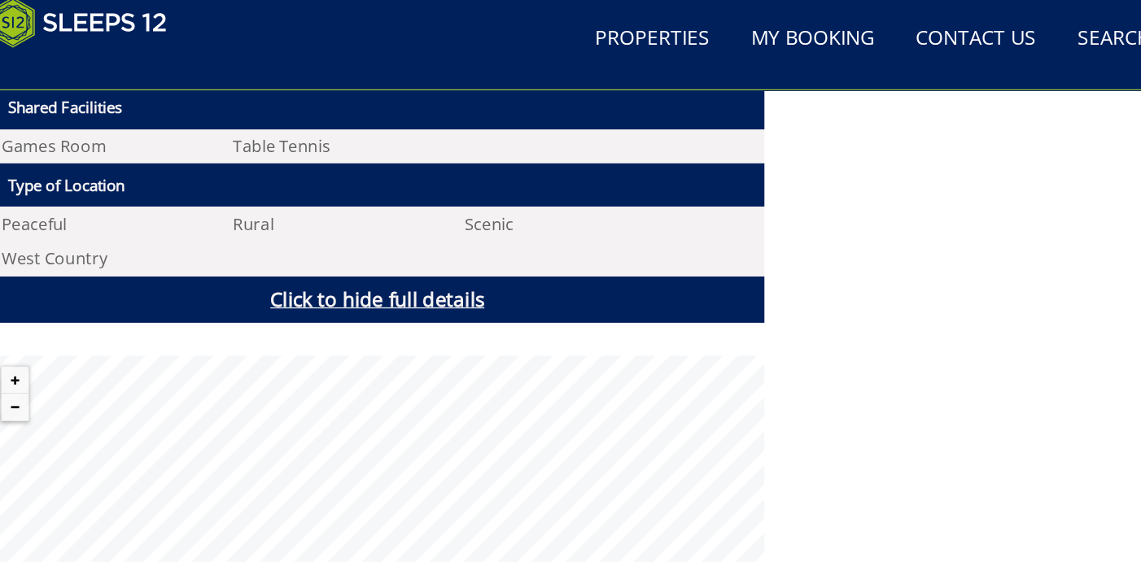
click at [341, 231] on link "Click to hide full details" at bounding box center [414, 246] width 612 height 37
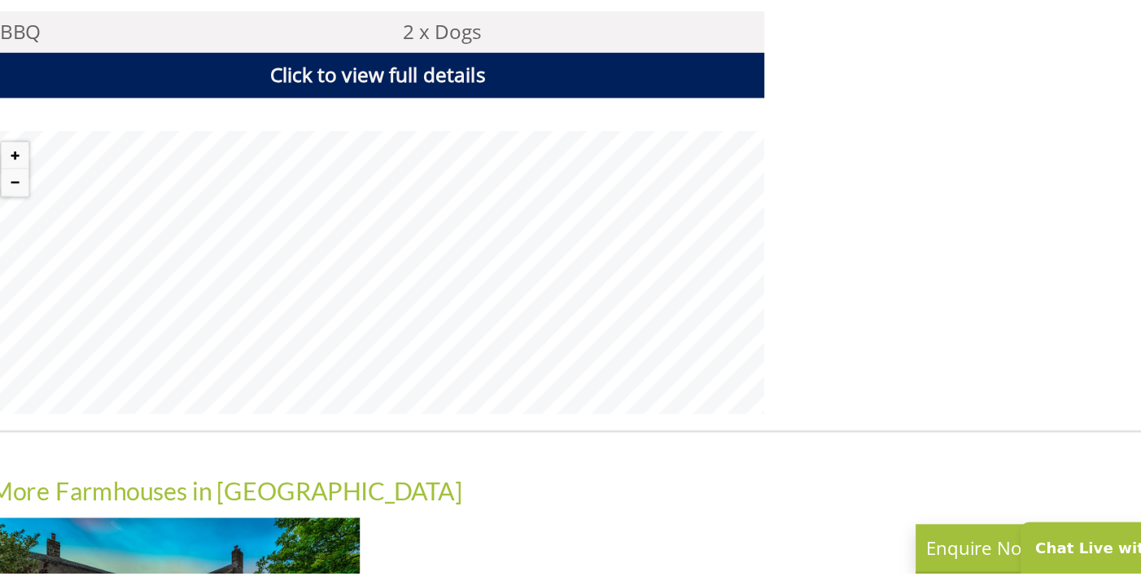
scroll to position [1220, 0]
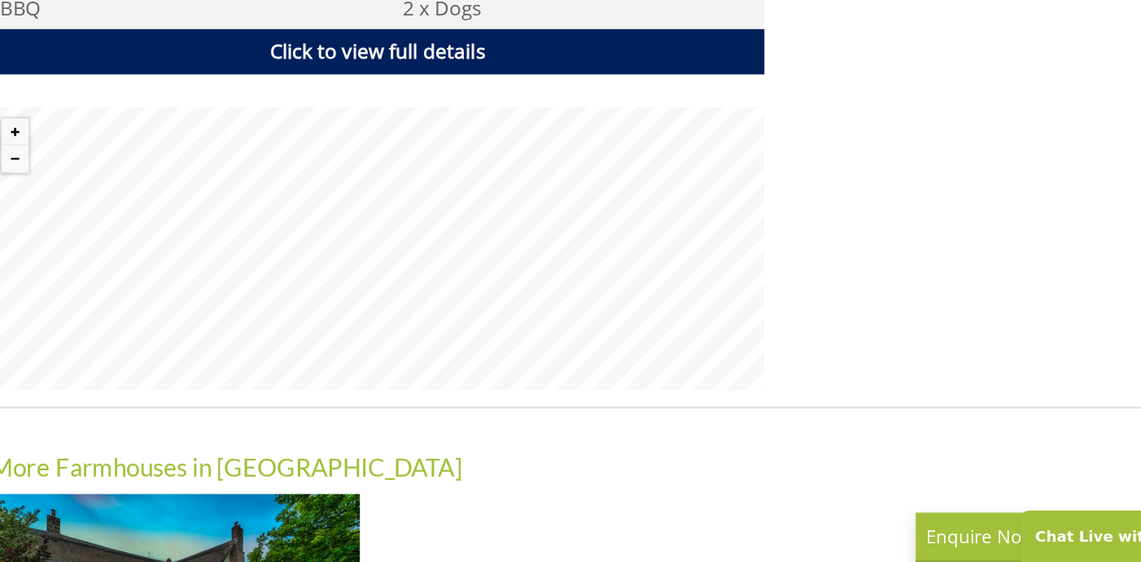
click at [697, 196] on div "Properties Whispering Thatch - [GEOGRAPHIC_DATA] Overview Gallery Availability …" at bounding box center [570, 99] width 924 height 1267
click at [638, 164] on div "Properties Whispering Thatch - [GEOGRAPHIC_DATA] Overview Gallery Availability …" at bounding box center [570, 99] width 924 height 1267
